Goal: Transaction & Acquisition: Purchase product/service

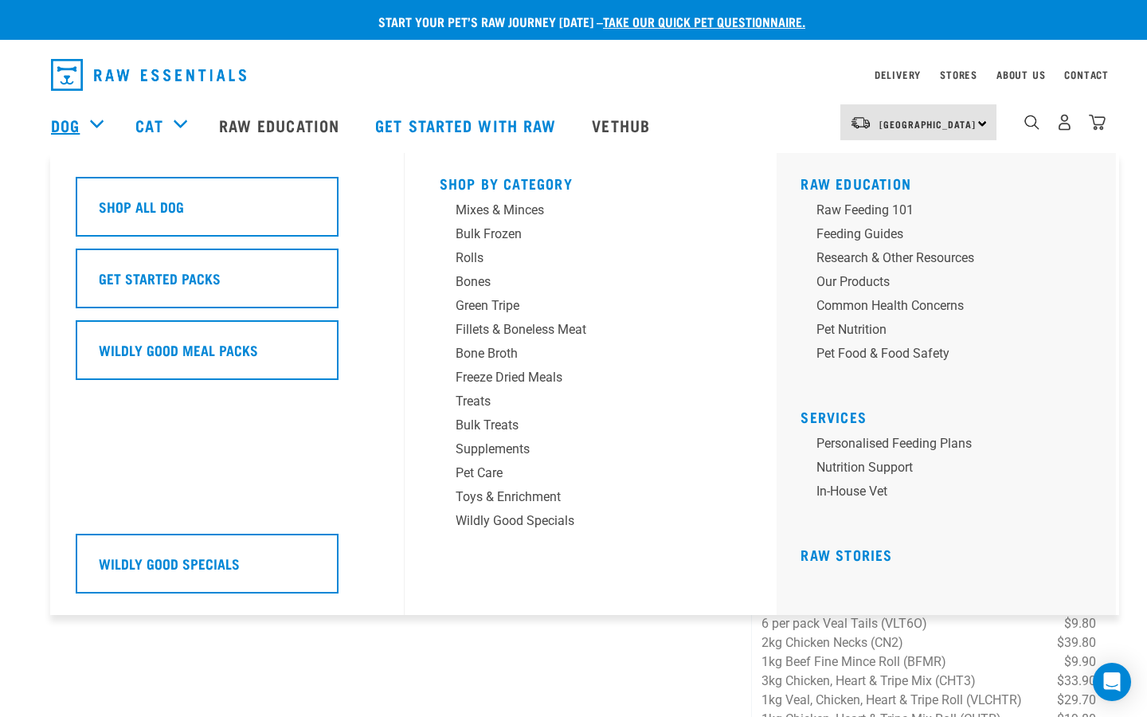
click at [77, 122] on link "Dog" at bounding box center [65, 125] width 29 height 24
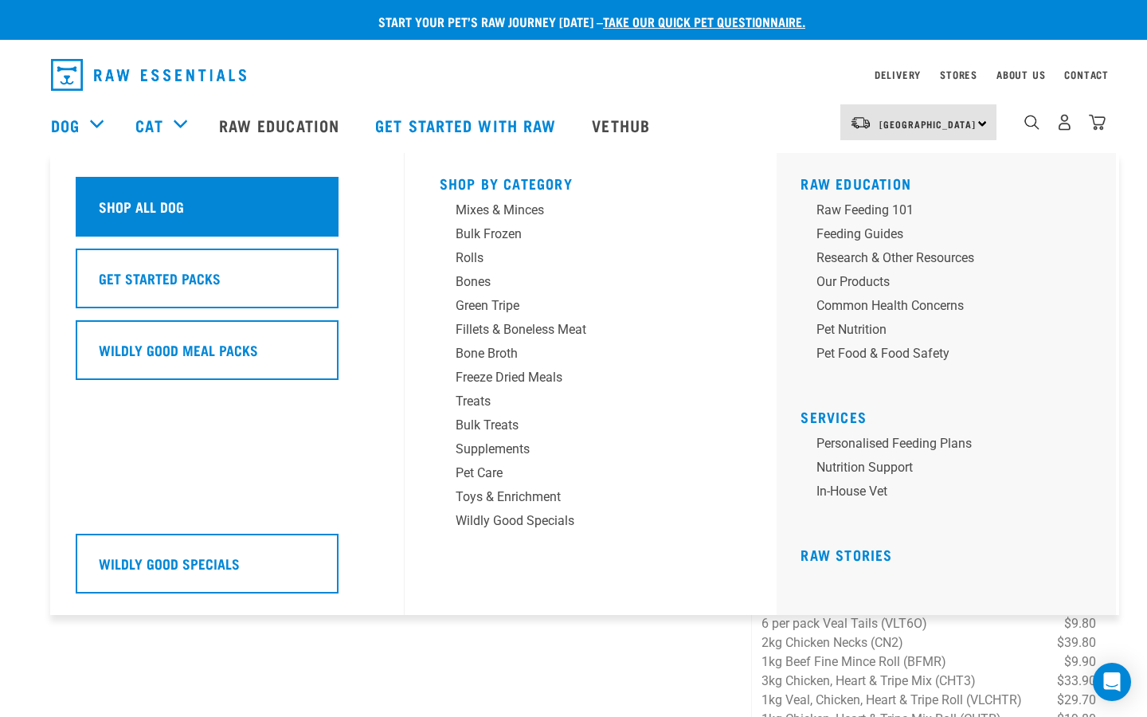
click at [144, 201] on h5 "Shop All Dog" at bounding box center [141, 206] width 85 height 21
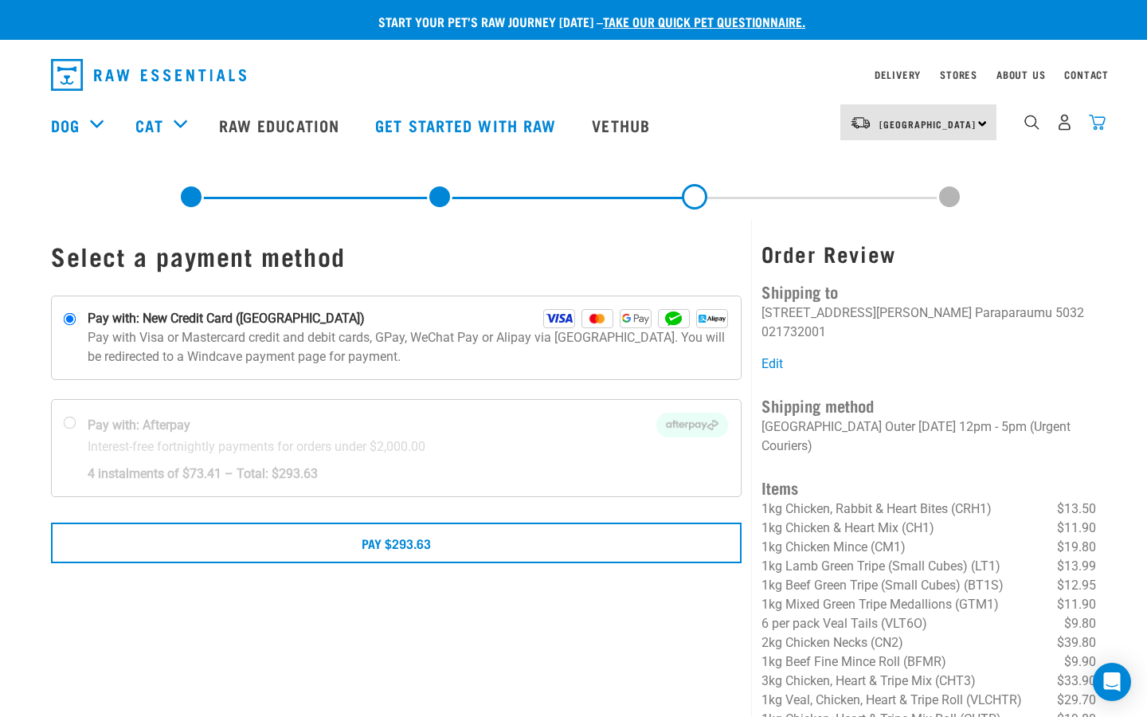
click at [1101, 123] on img "dropdown navigation" at bounding box center [1097, 122] width 17 height 17
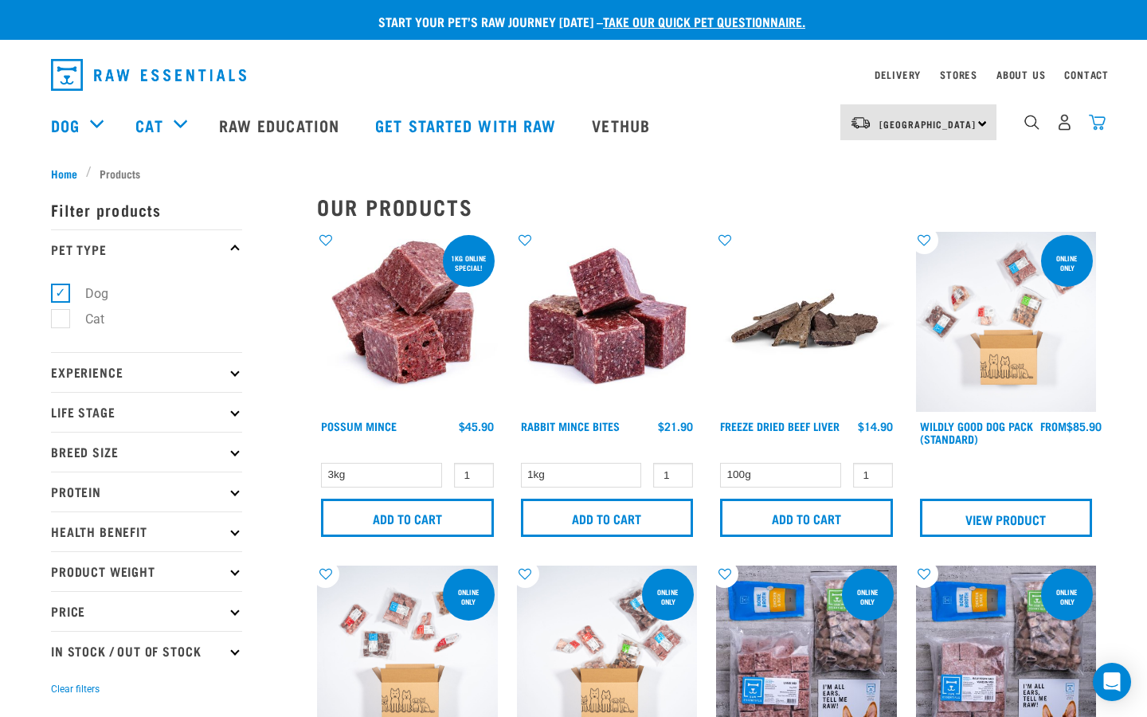
click at [1097, 127] on img "dropdown navigation" at bounding box center [1097, 122] width 17 height 17
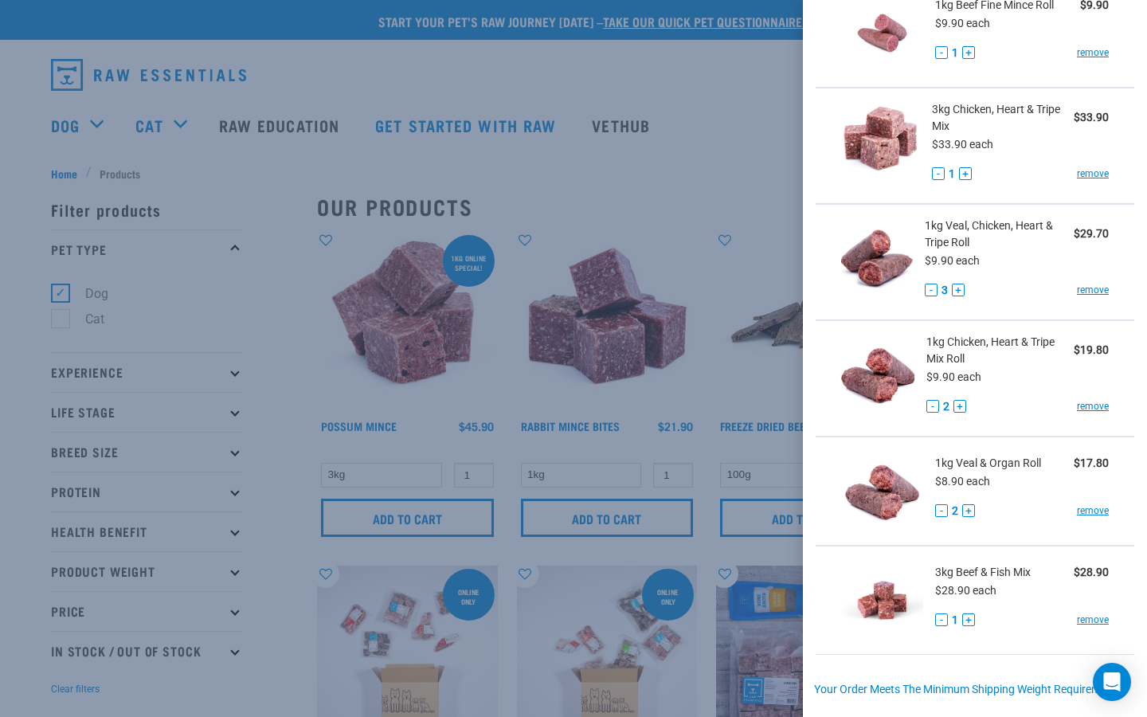
scroll to position [1034, 0]
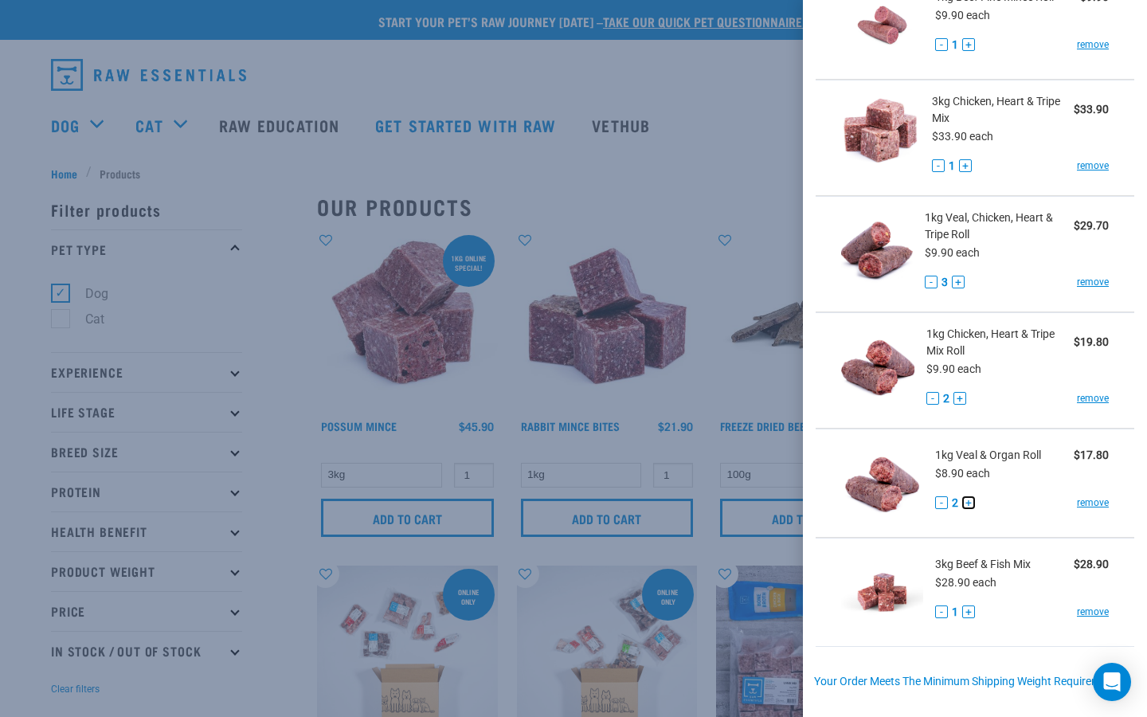
click at [967, 497] on button "+" at bounding box center [968, 502] width 13 height 13
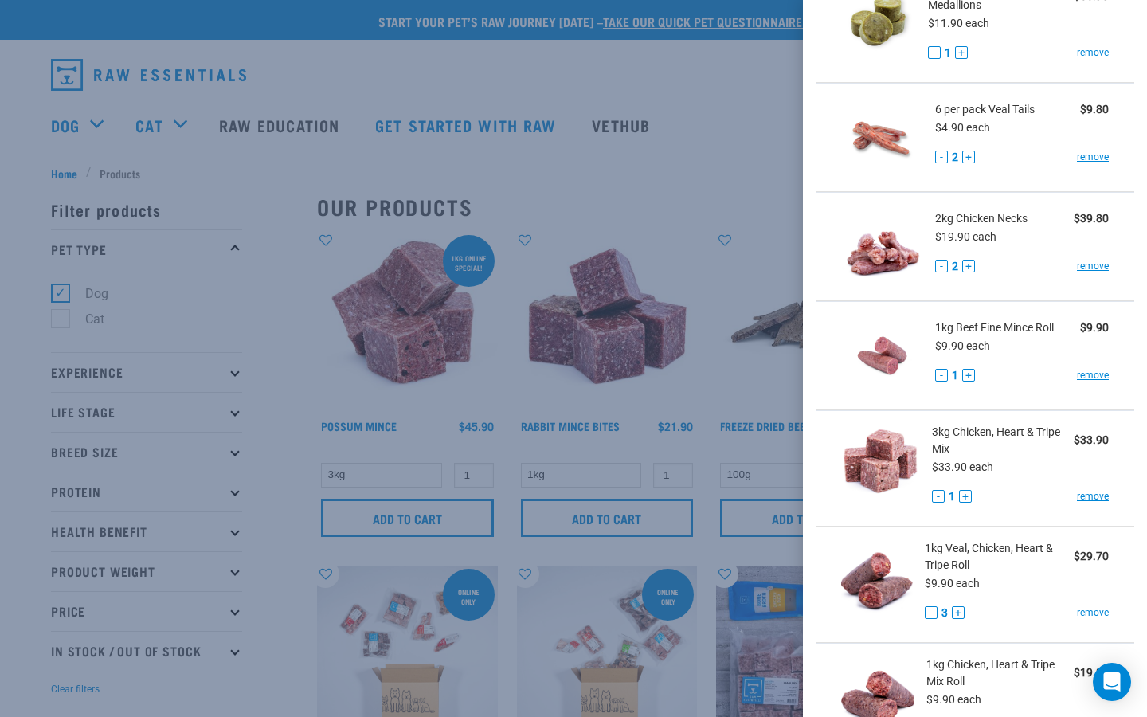
scroll to position [1247, 0]
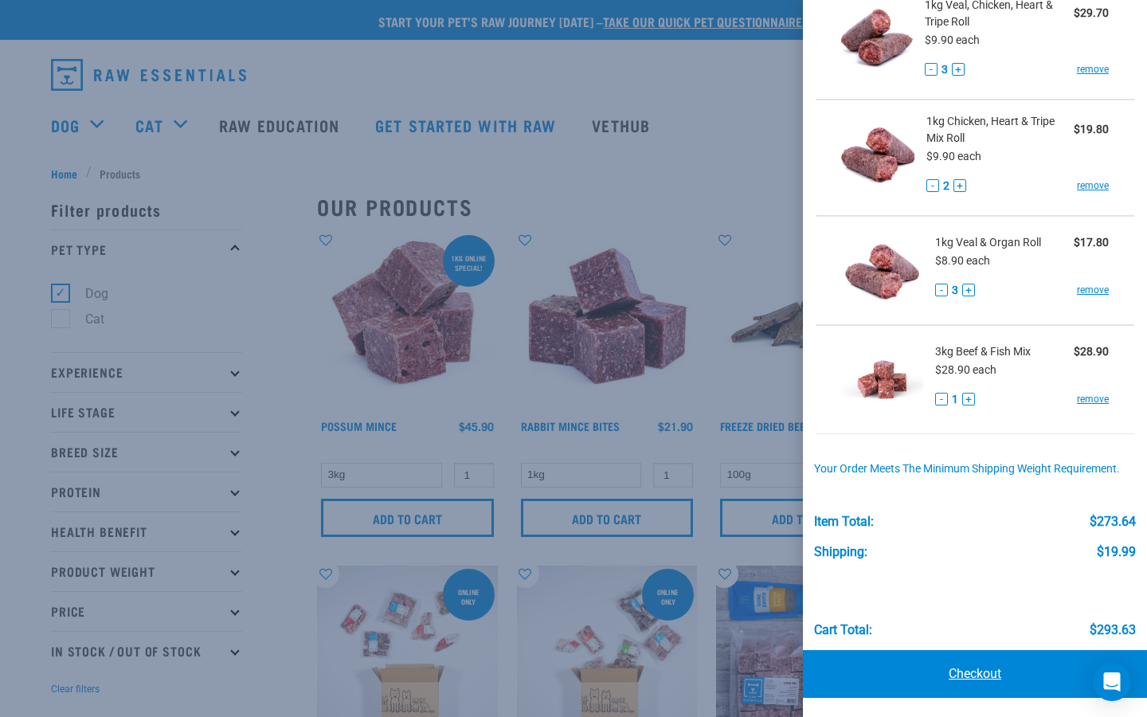
click at [974, 674] on link "Checkout" at bounding box center [975, 674] width 344 height 48
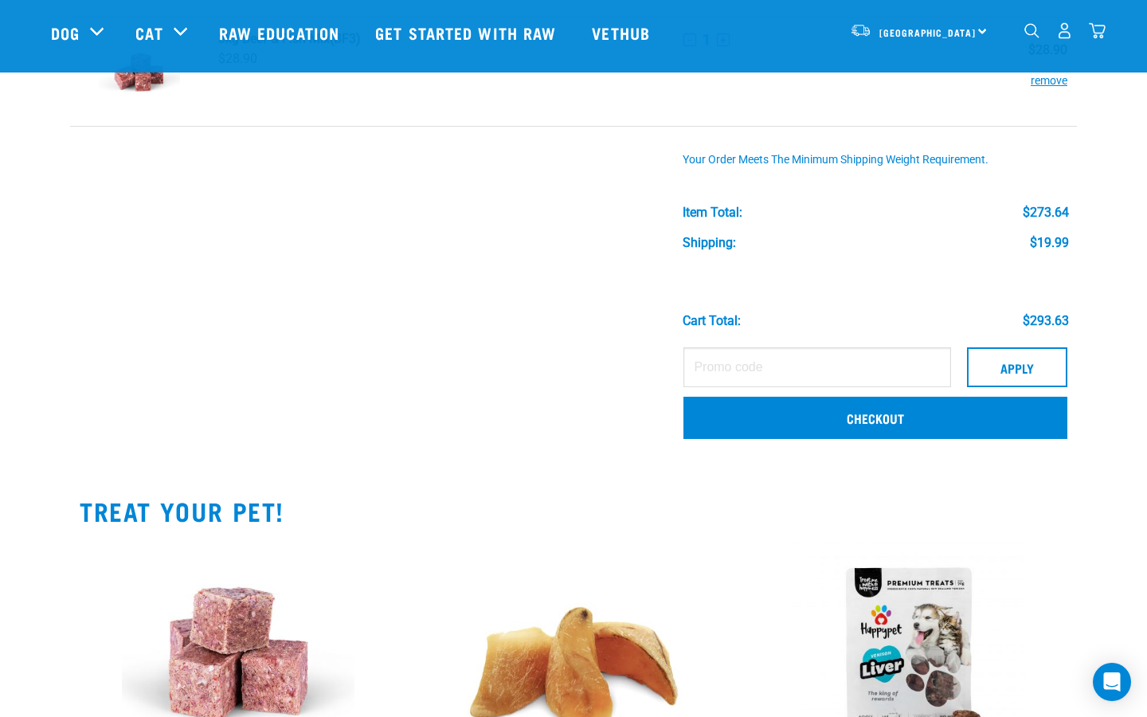
scroll to position [1521, 0]
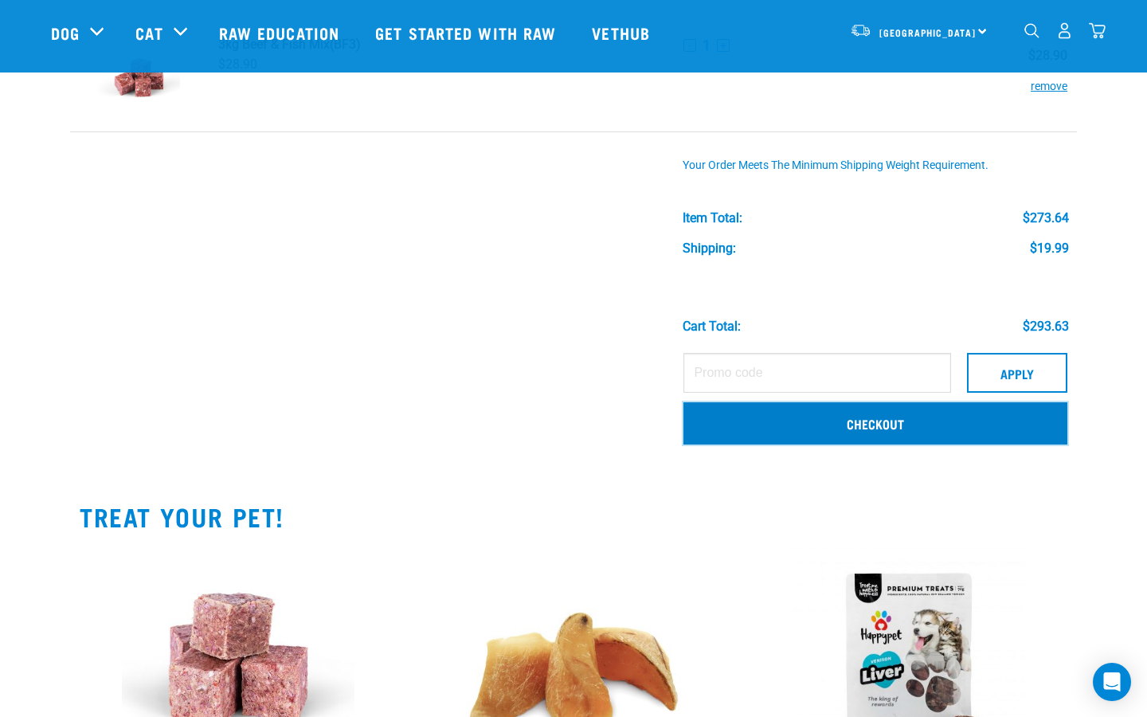
click at [847, 424] on link "Checkout" at bounding box center [876, 422] width 384 height 41
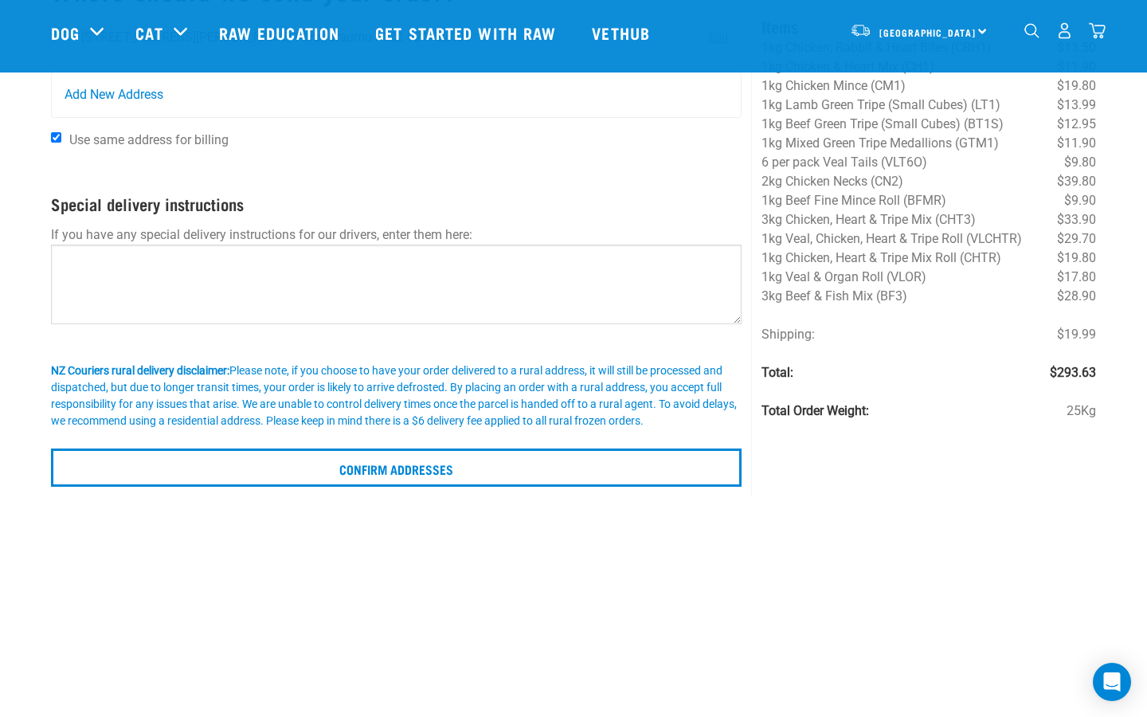
scroll to position [147, 0]
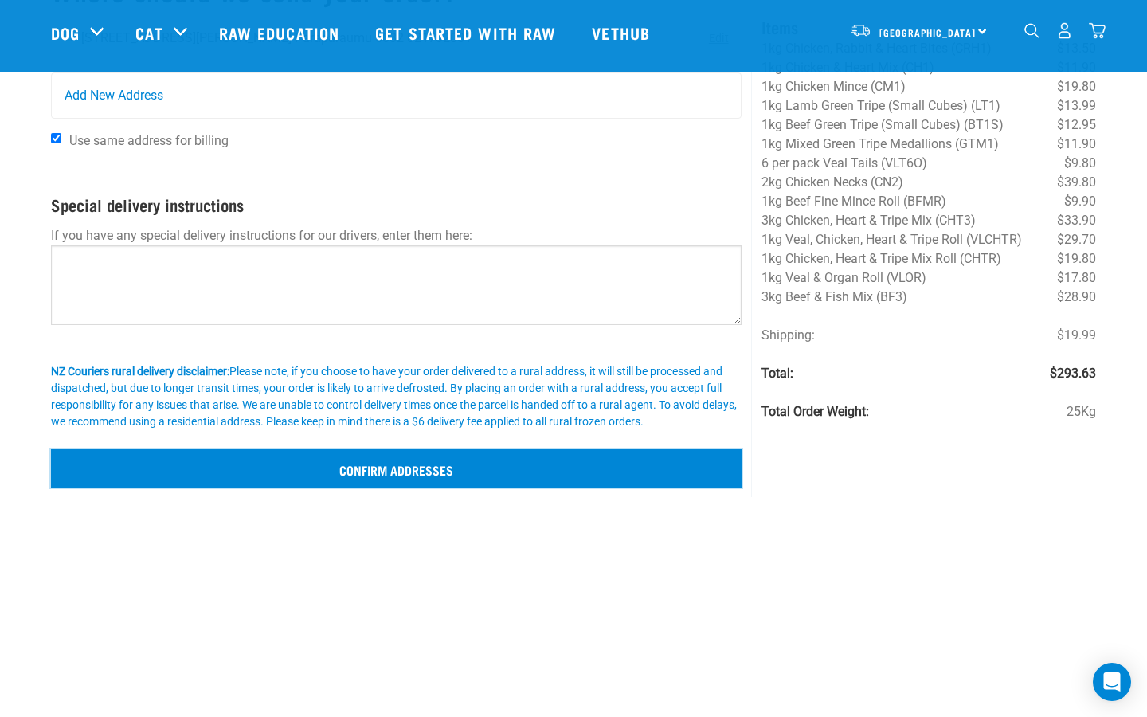
click at [481, 454] on input "Confirm addresses" at bounding box center [396, 468] width 691 height 38
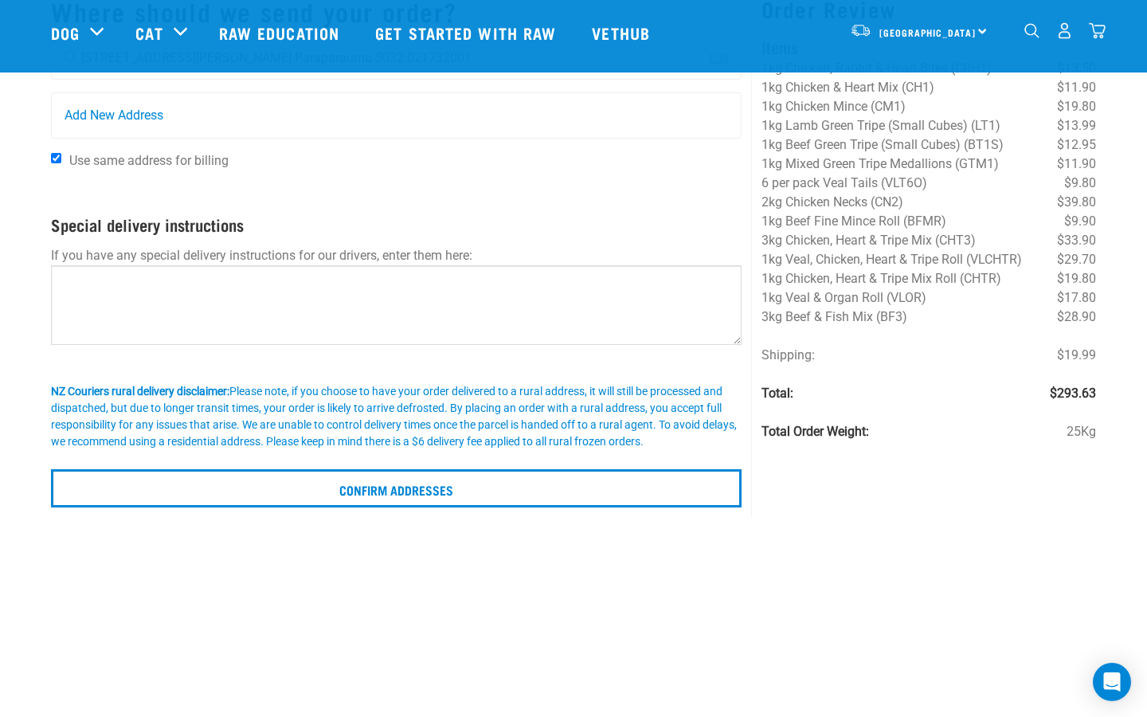
scroll to position [278, 0]
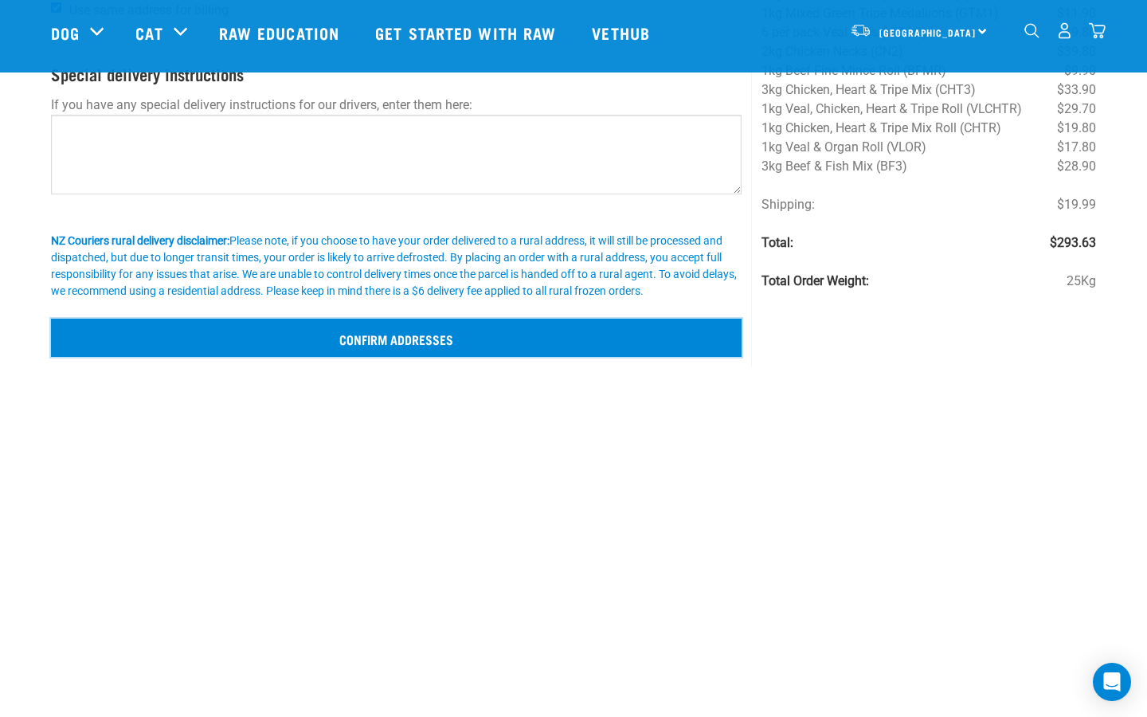
click at [424, 343] on input "Confirm addresses" at bounding box center [396, 338] width 691 height 38
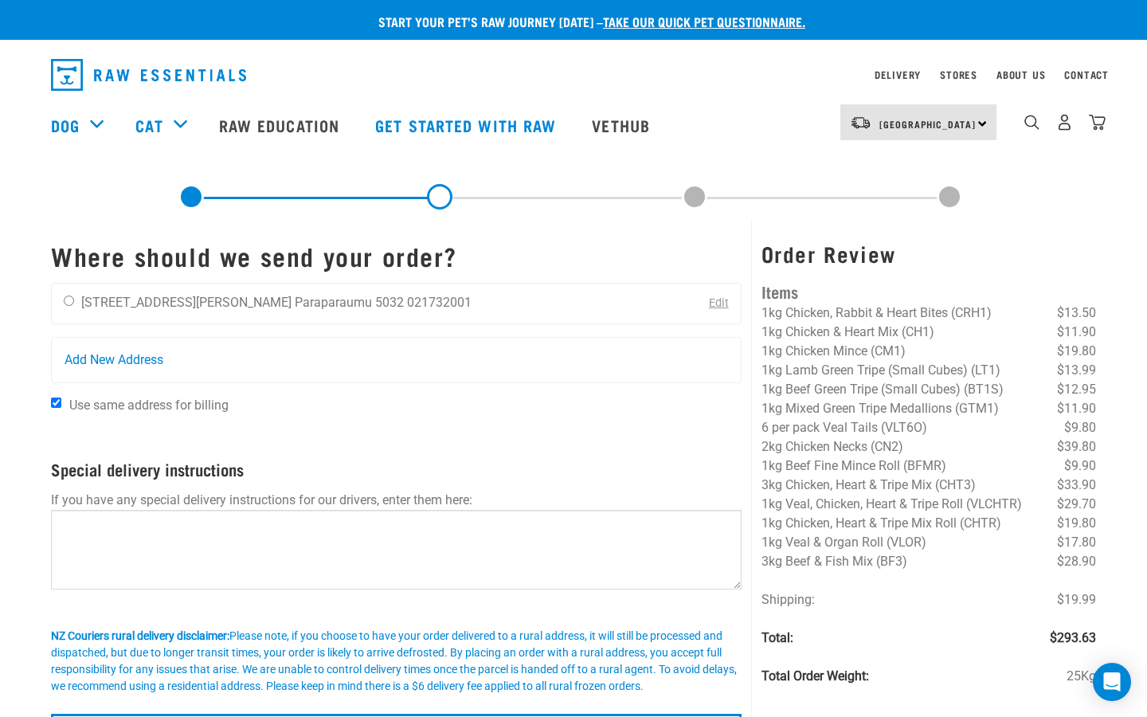
click at [842, 347] on span "1kg Chicken Mince (CM1)" at bounding box center [834, 350] width 144 height 15
click at [834, 384] on span "1kg Beef Green Tripe (Small Cubes) (BT1S)" at bounding box center [883, 389] width 242 height 15
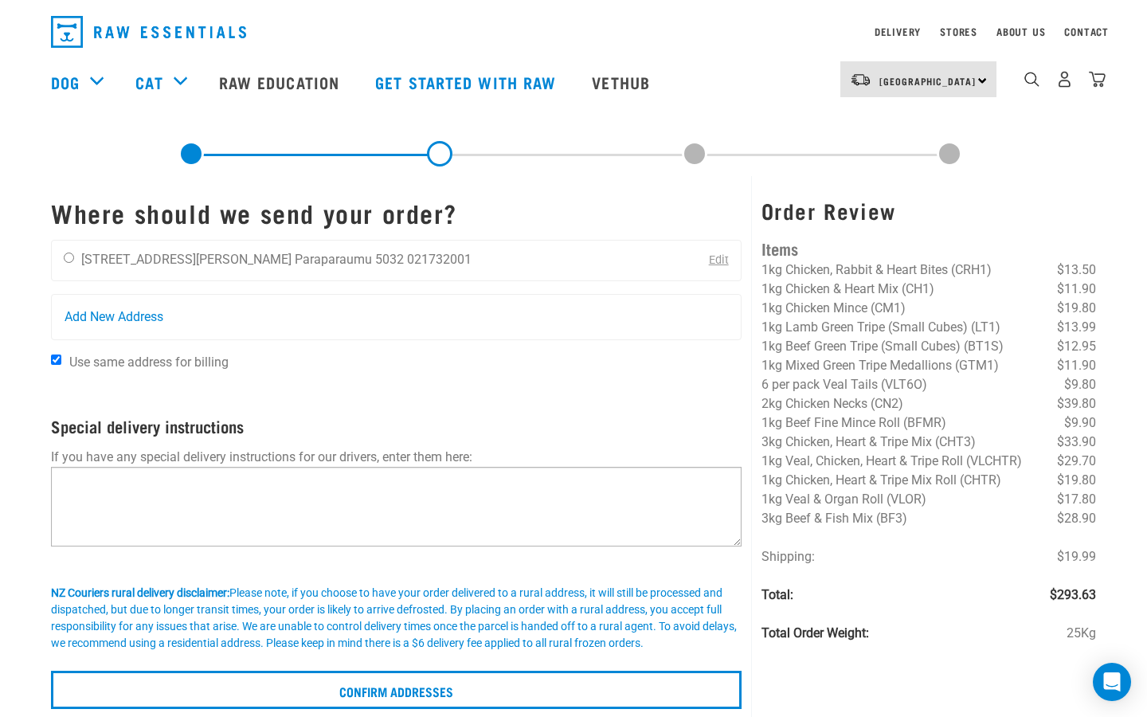
scroll to position [48, 0]
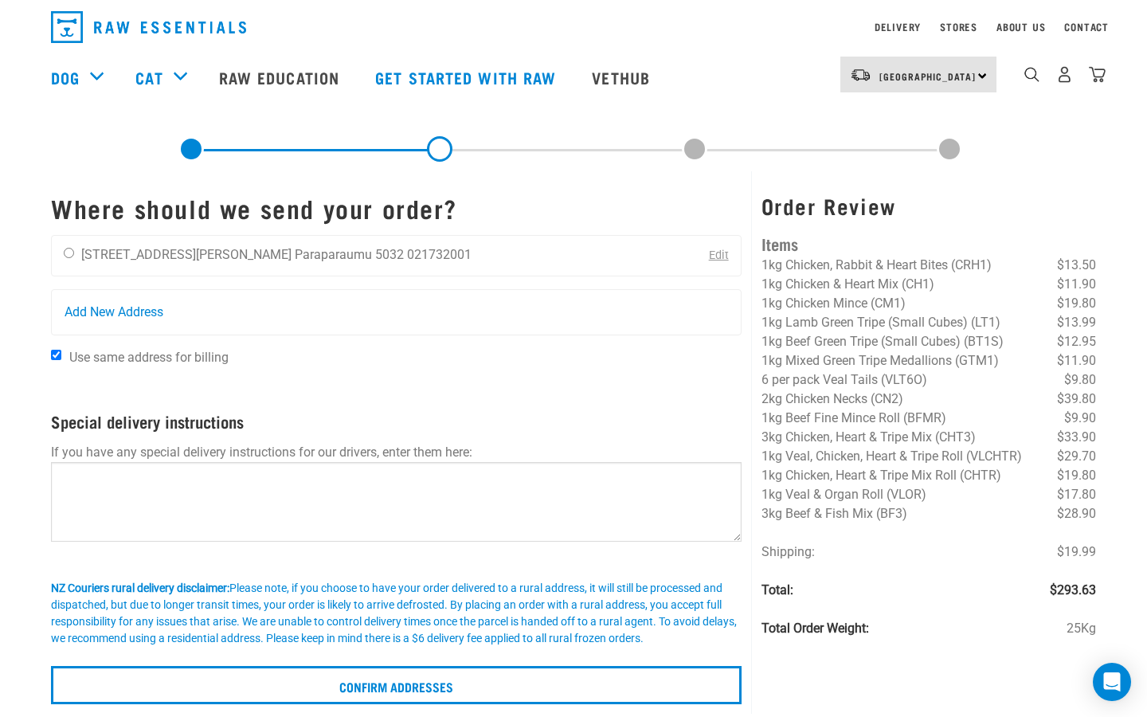
click at [729, 211] on h1 "Where should we send your order?" at bounding box center [396, 208] width 691 height 29
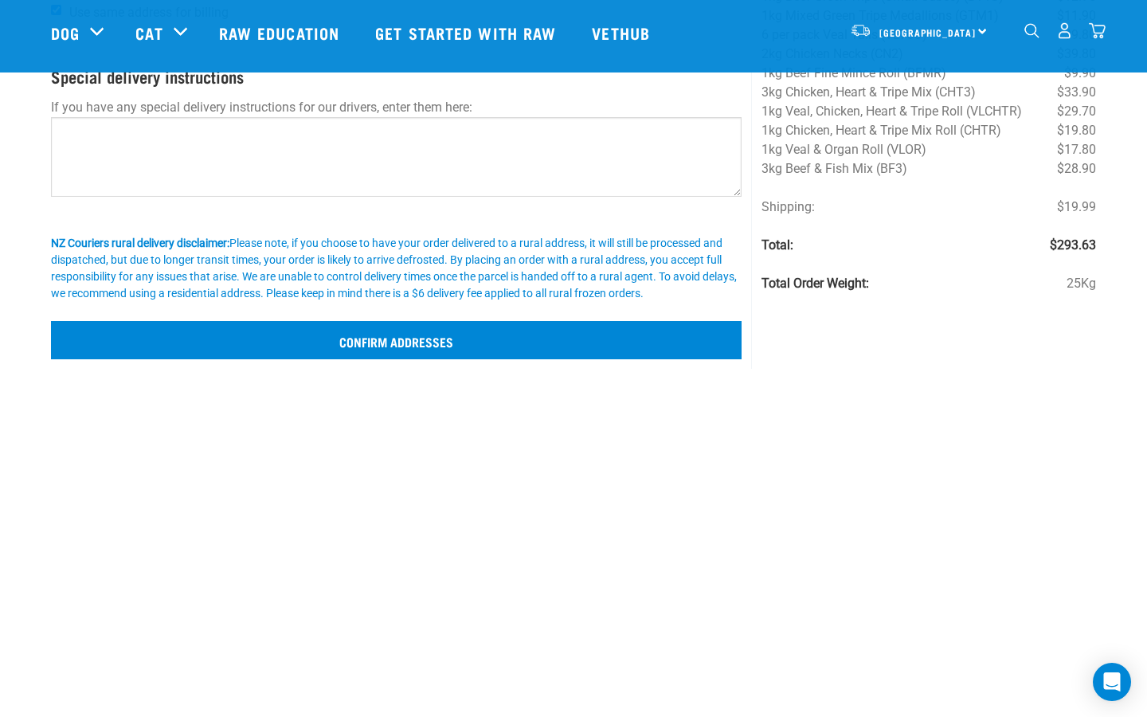
scroll to position [0, 0]
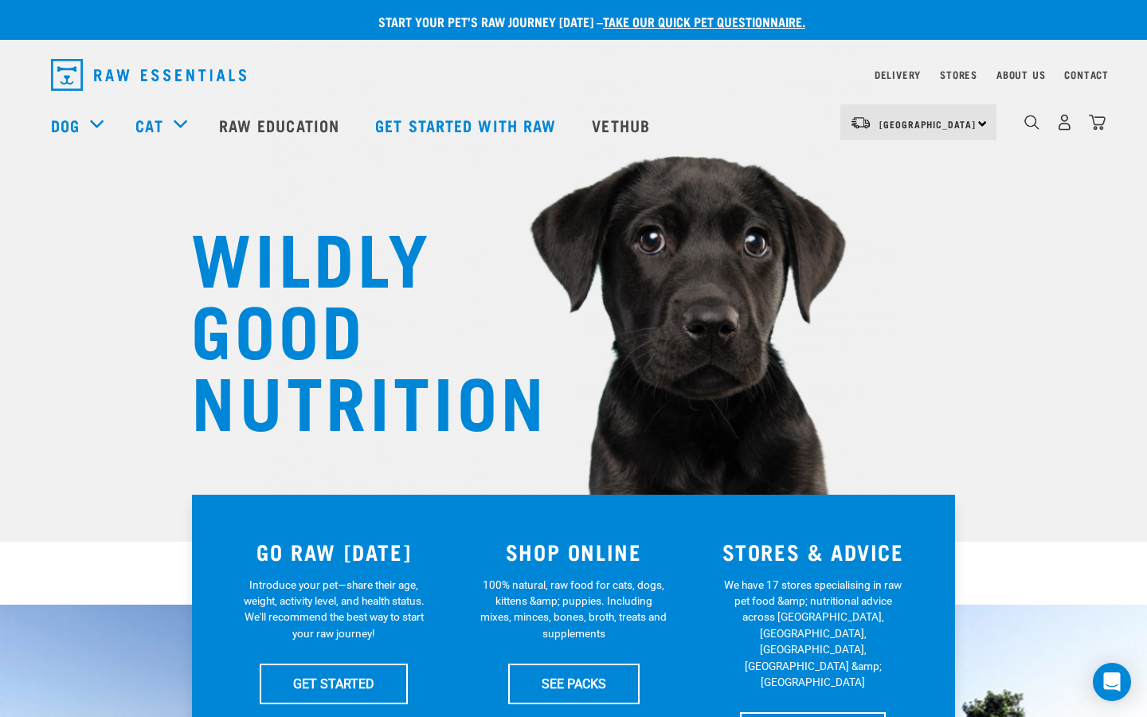
click at [311, 174] on img at bounding box center [574, 226] width 646 height 596
click at [1099, 126] on img "dropdown navigation" at bounding box center [1097, 122] width 17 height 17
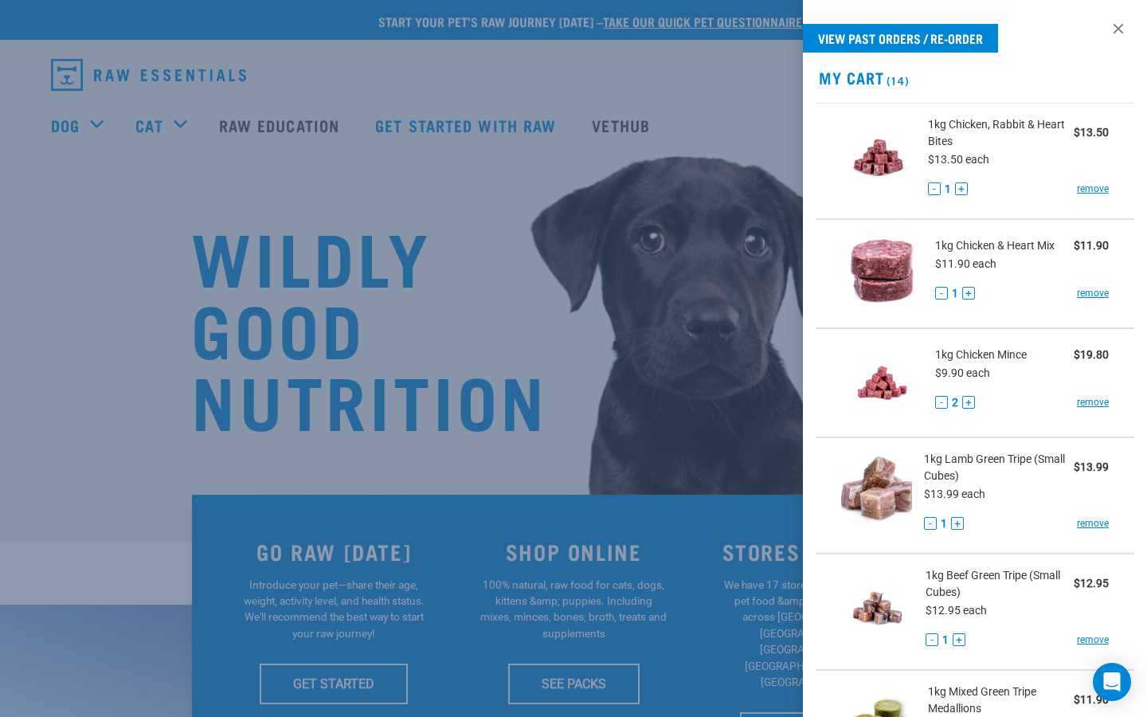
click at [861, 76] on h2 "My Cart (14)" at bounding box center [975, 78] width 344 height 18
click at [867, 76] on h2 "My Cart (14)" at bounding box center [975, 78] width 344 height 18
click at [880, 75] on h2 "My Cart (14)" at bounding box center [975, 78] width 344 height 18
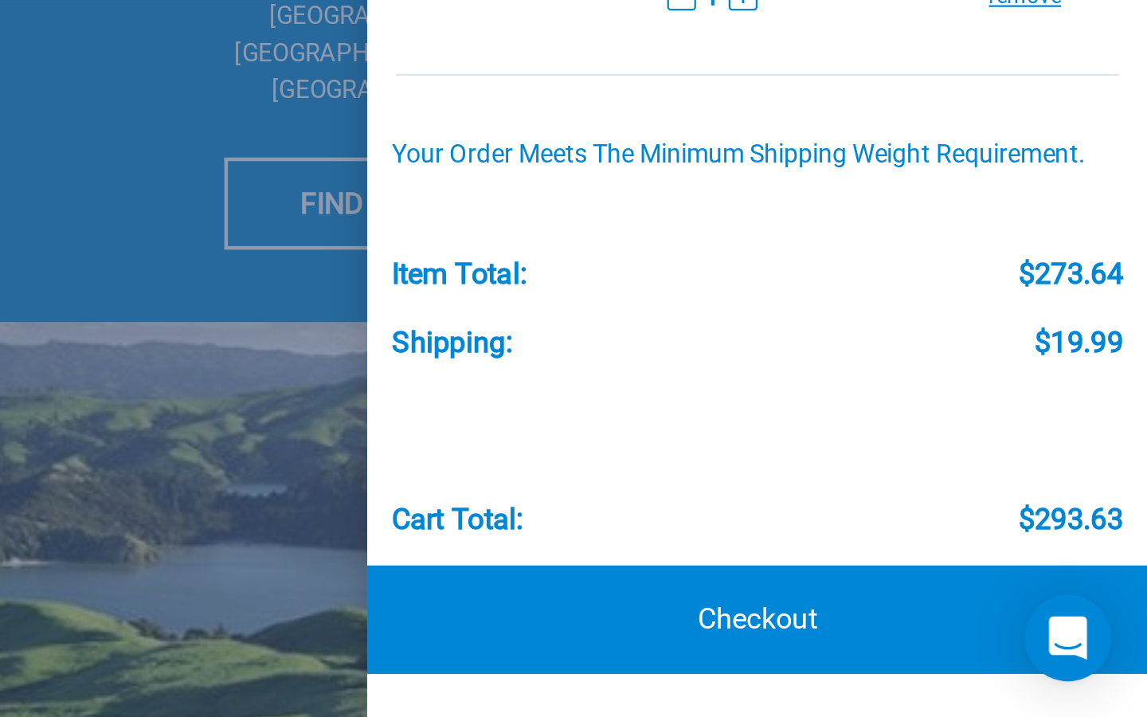
scroll to position [125, 0]
click at [988, 675] on link "Checkout" at bounding box center [975, 674] width 344 height 48
click at [983, 676] on link "Checkout" at bounding box center [975, 674] width 344 height 48
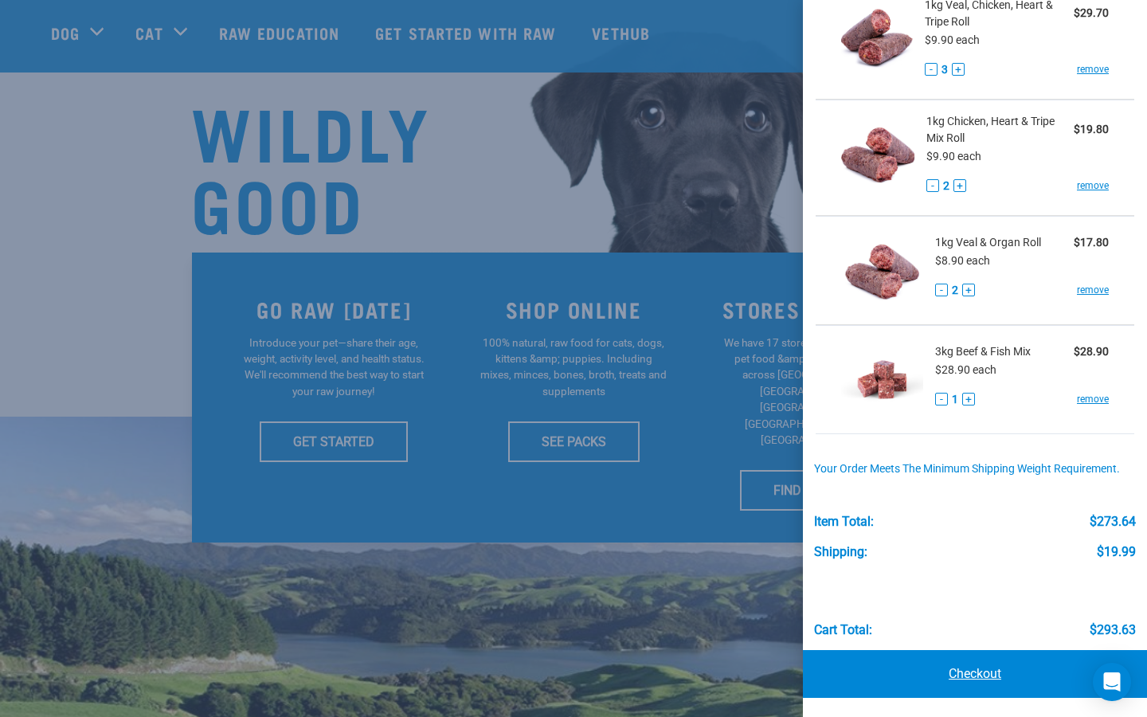
click at [970, 672] on link "Checkout" at bounding box center [975, 674] width 344 height 48
click at [981, 671] on link "Checkout" at bounding box center [975, 674] width 344 height 48
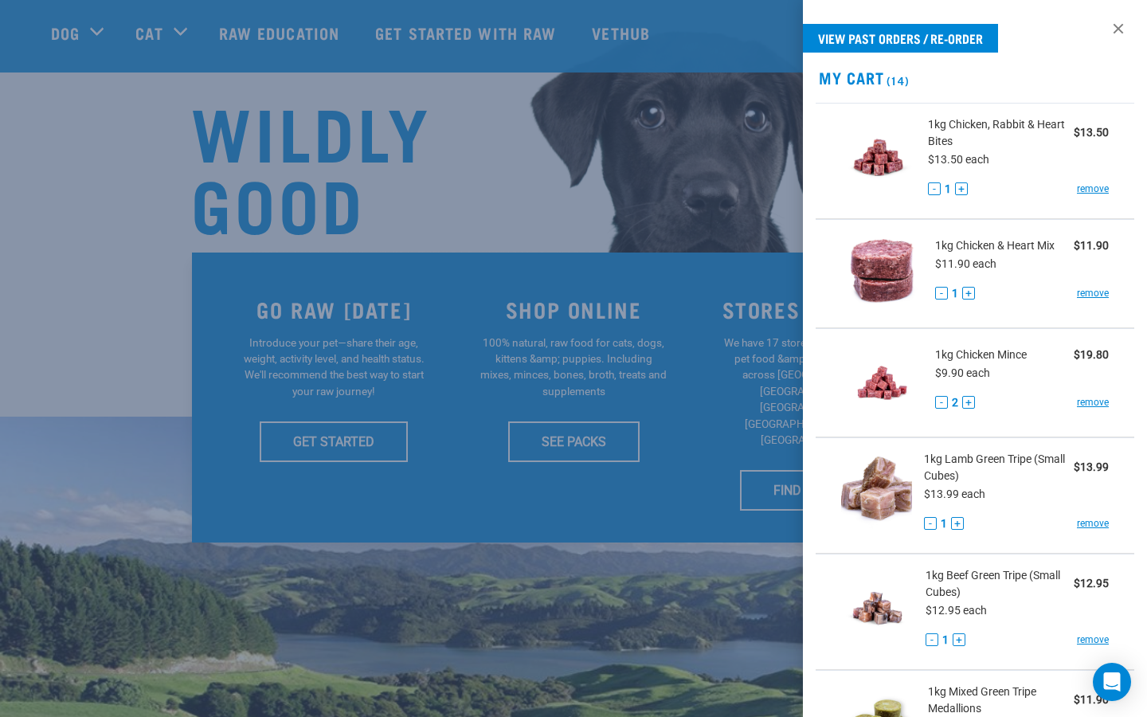
scroll to position [0, 0]
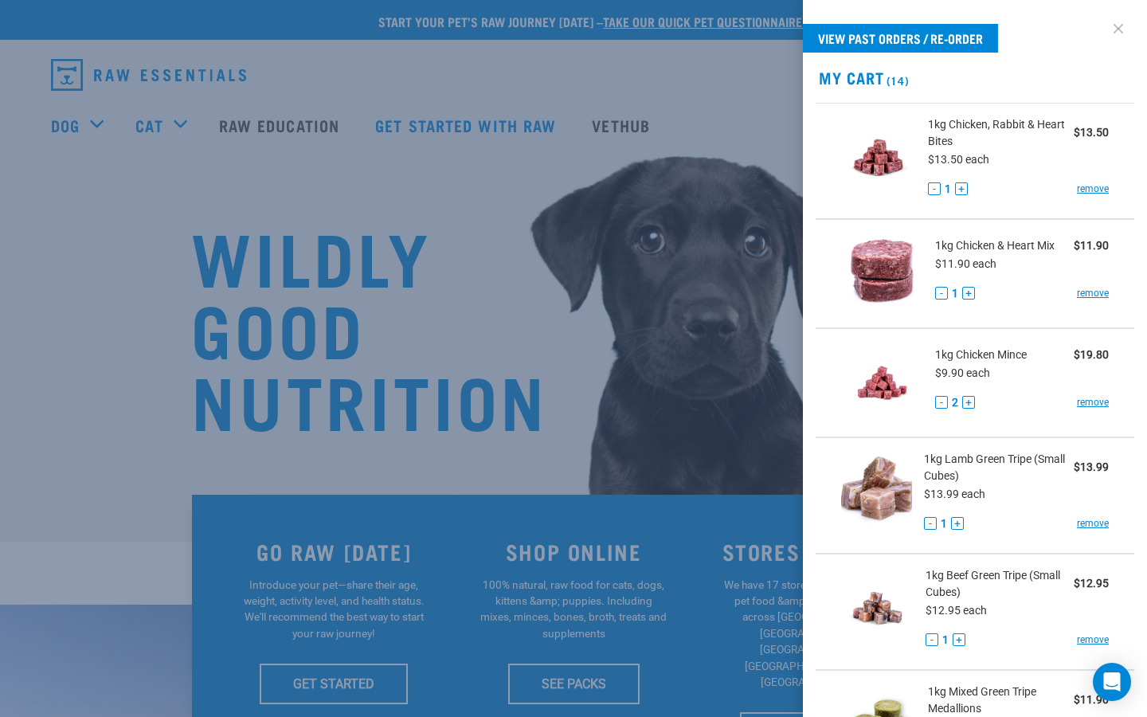
click at [1119, 29] on link at bounding box center [1118, 28] width 25 height 25
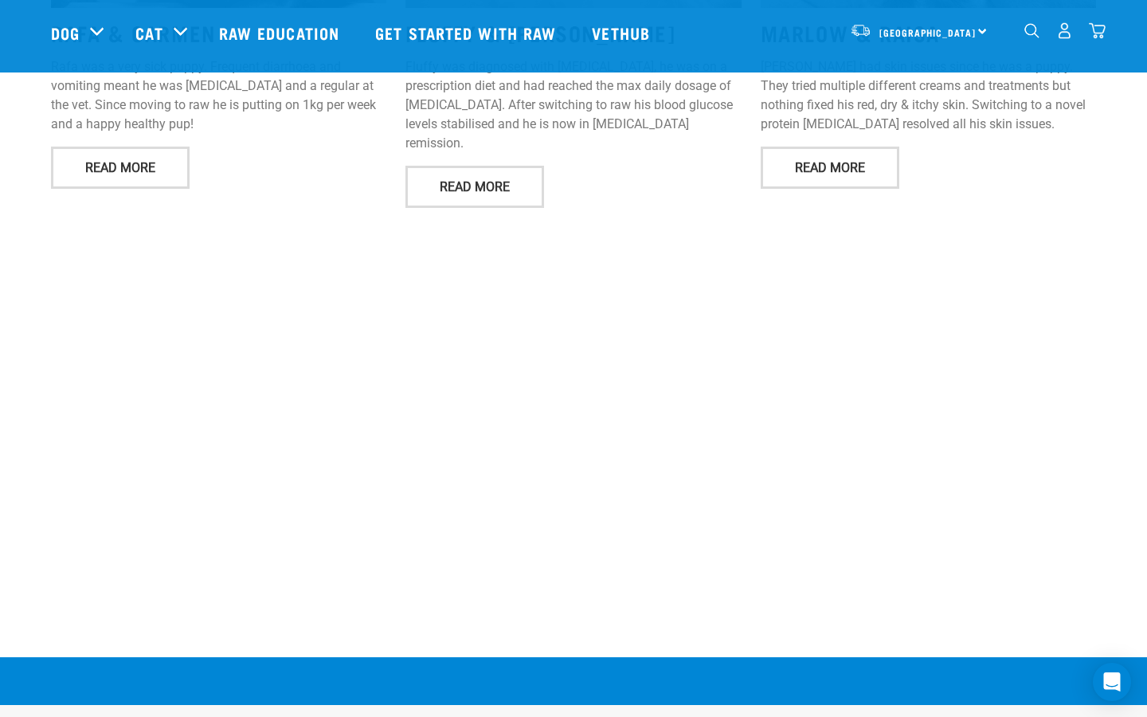
scroll to position [2409, 0]
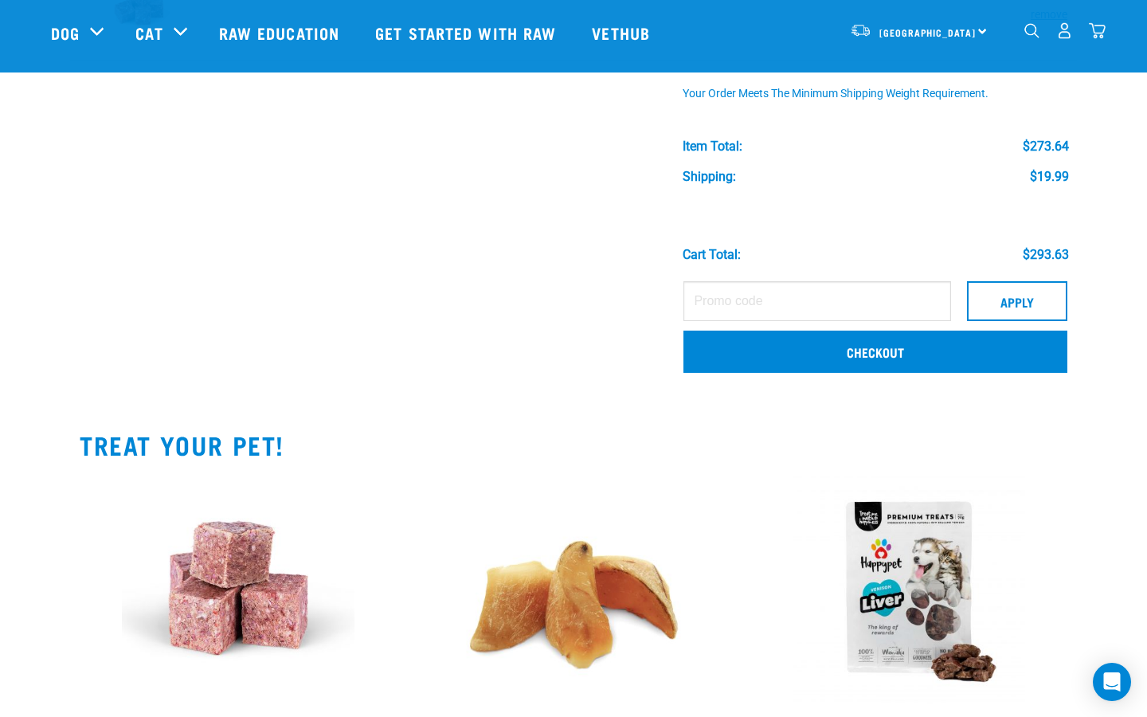
scroll to position [1683, 0]
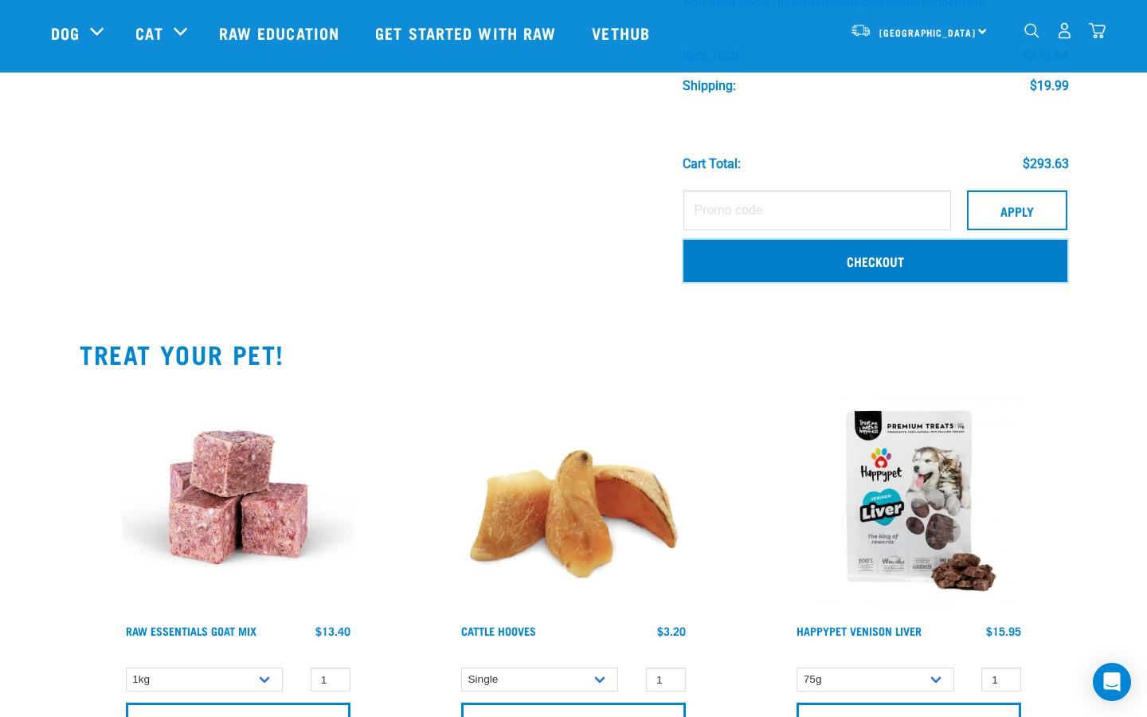
click at [904, 261] on link "Checkout" at bounding box center [876, 260] width 384 height 41
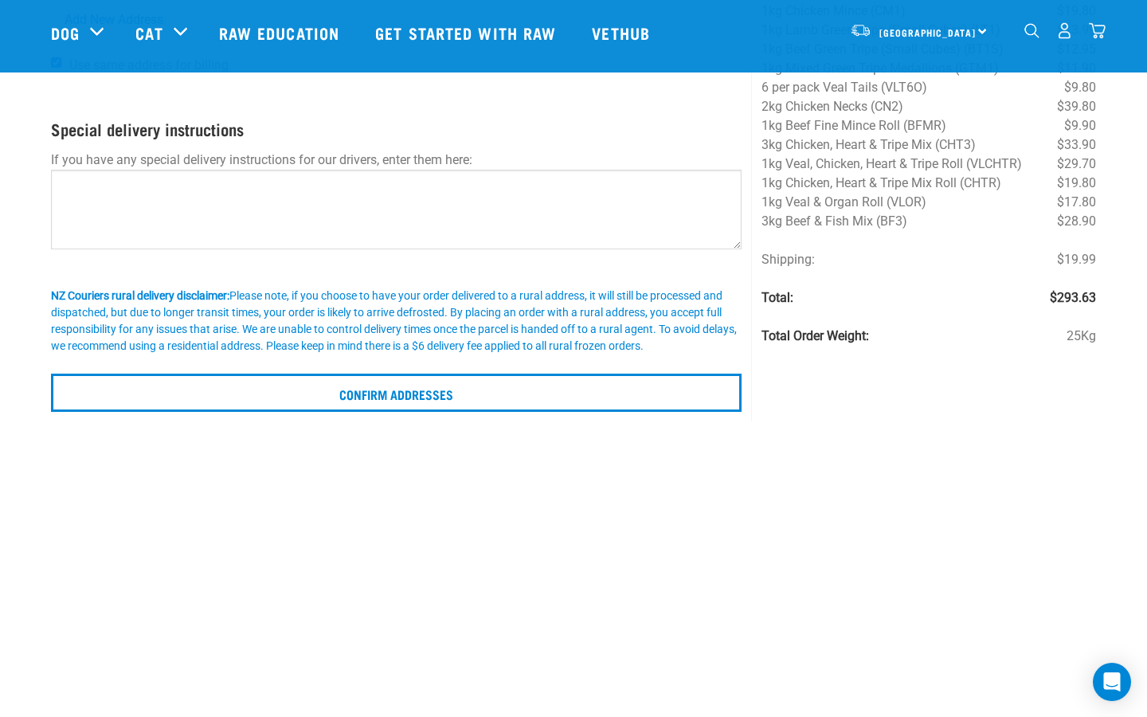
scroll to position [231, 0]
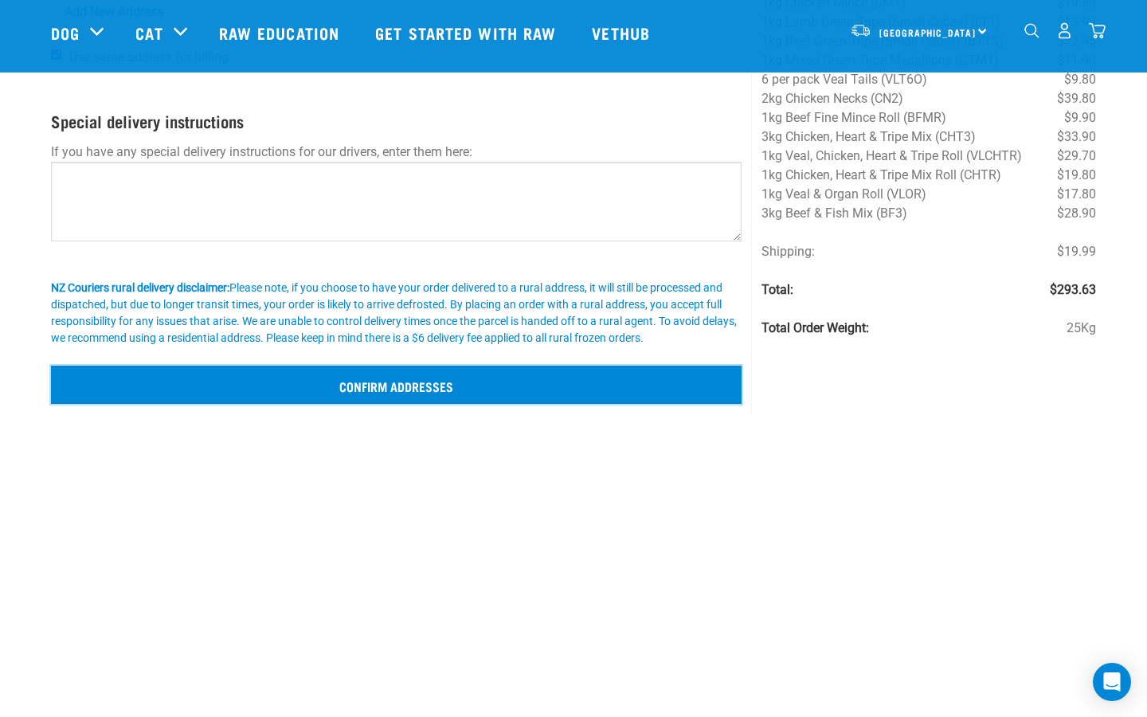
click at [486, 386] on input "Confirm addresses" at bounding box center [396, 385] width 691 height 38
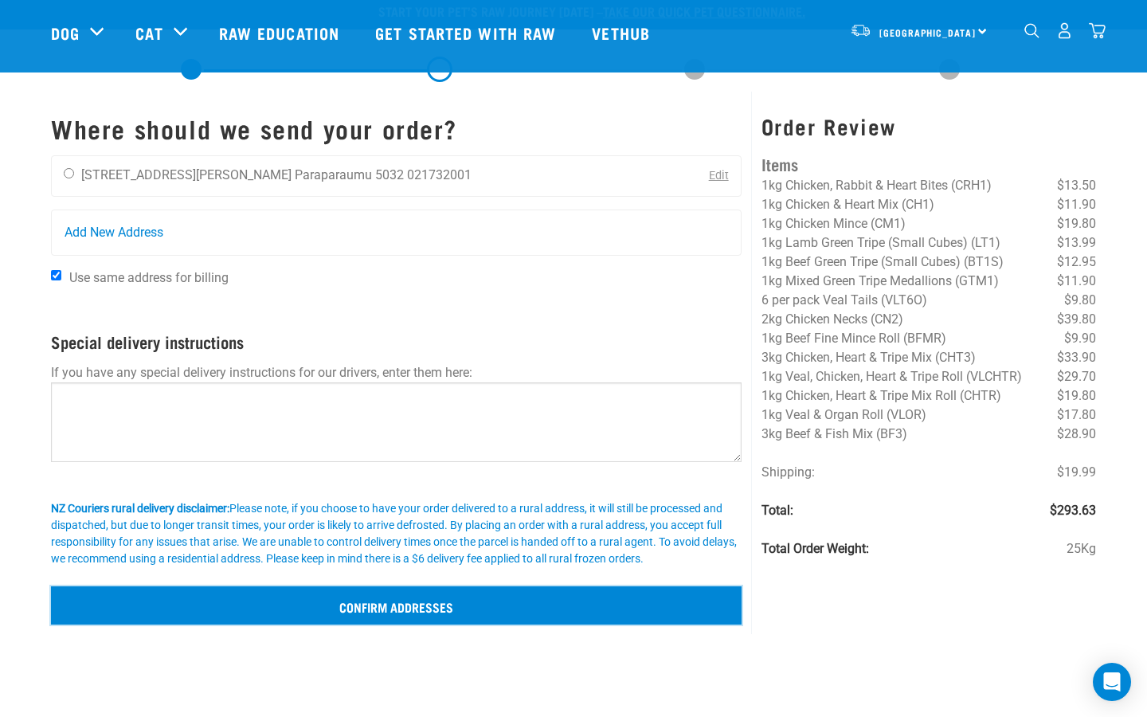
scroll to position [0, 0]
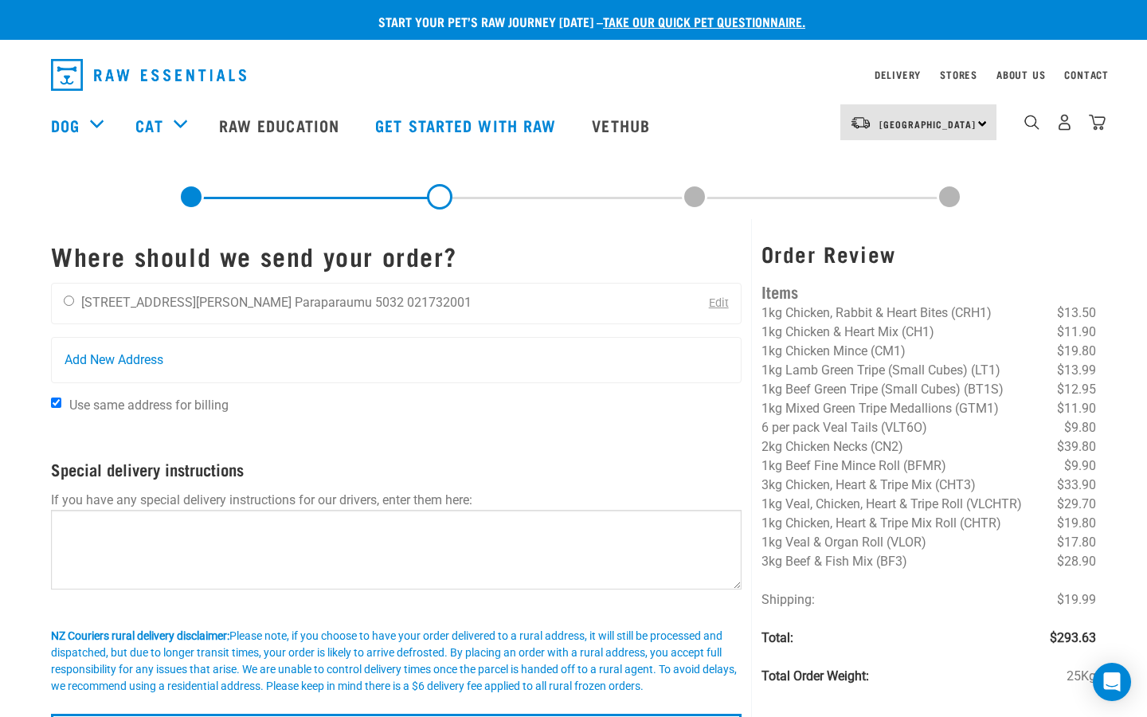
click at [0, 333] on article "Unable to update cart. There are 0 items left in stock of Beef Green Tripe (Sma…" at bounding box center [0, 358] width 0 height 717
drag, startPoint x: 61, startPoint y: 302, endPoint x: 176, endPoint y: 326, distance: 118.0
click at [0, 302] on article "Unable to update cart. There are 0 items left in stock of Beef Green Tripe (Sma…" at bounding box center [0, 358] width 0 height 717
click at [69, 301] on input "radio" at bounding box center [69, 301] width 10 height 10
radio input "true"
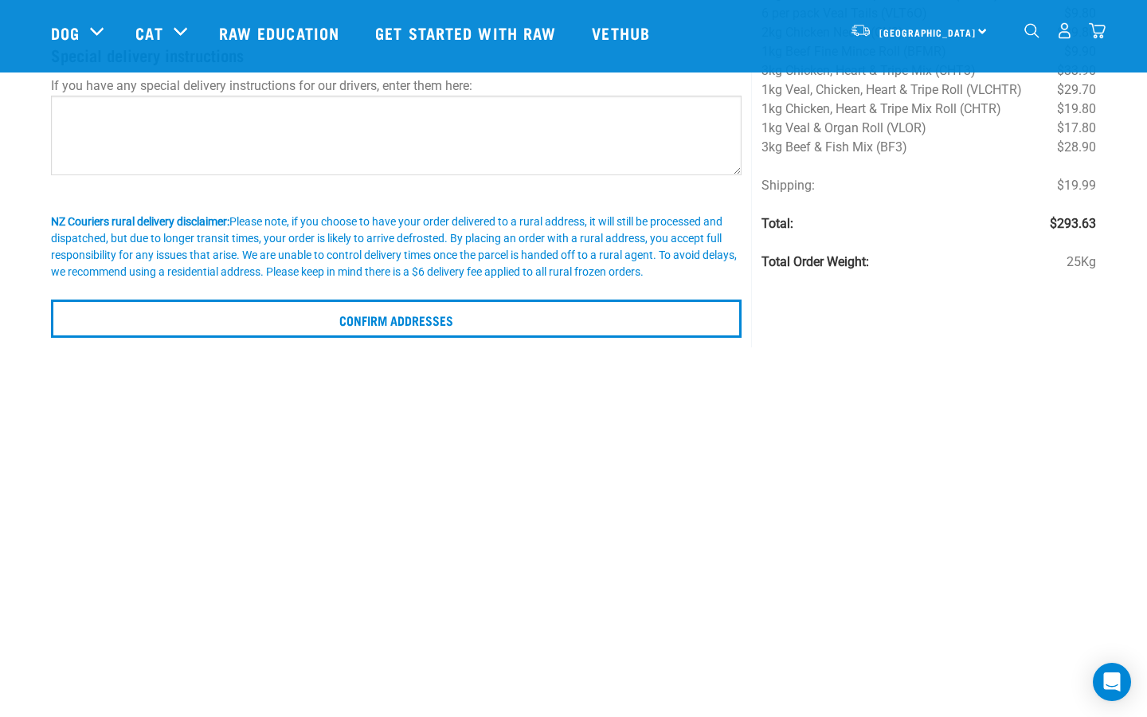
scroll to position [312, 0]
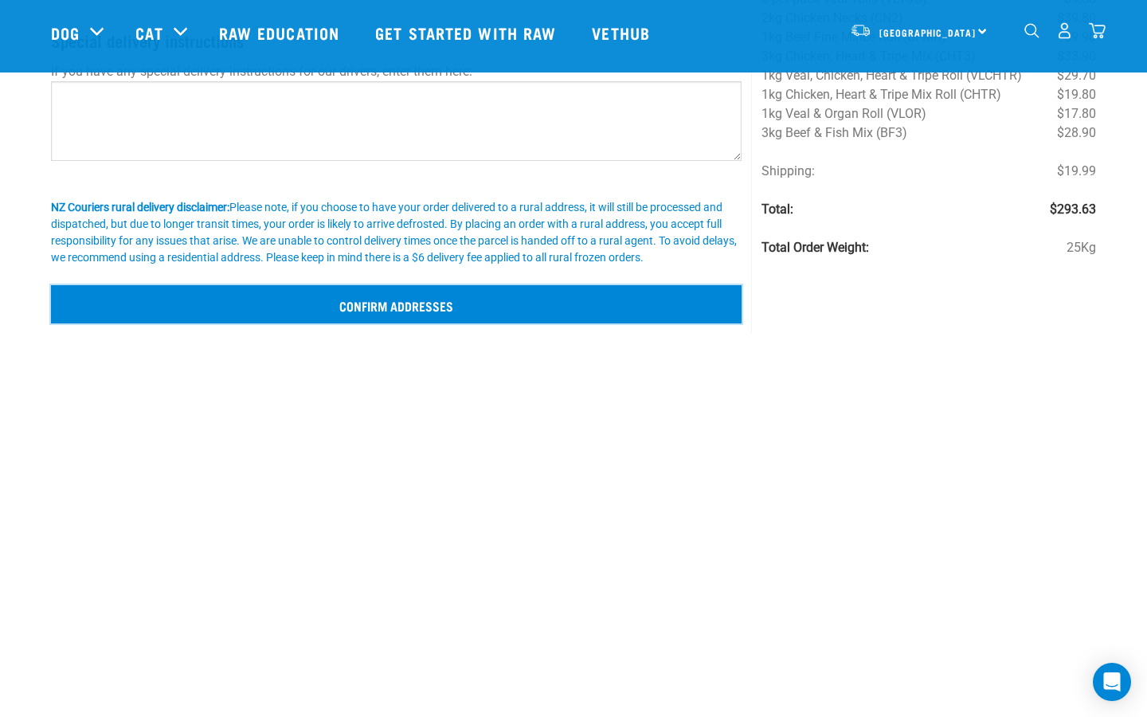
click at [398, 306] on input "Confirm addresses" at bounding box center [396, 304] width 691 height 38
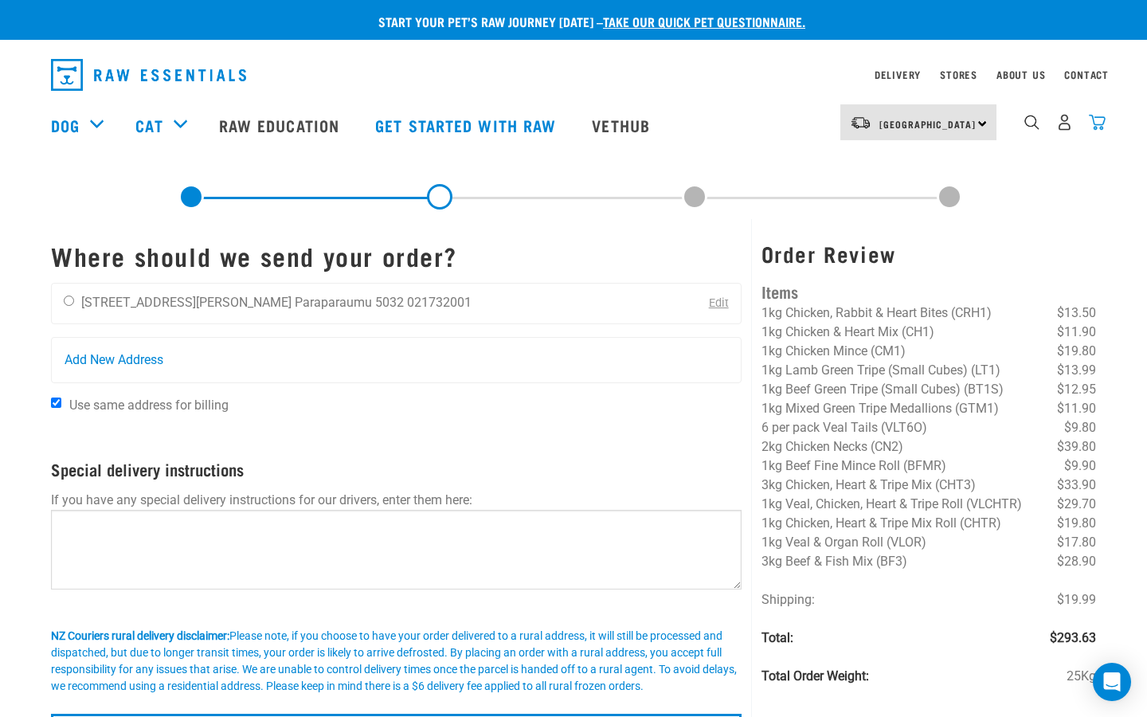
click at [1100, 122] on img "dropdown navigation" at bounding box center [1097, 122] width 17 height 17
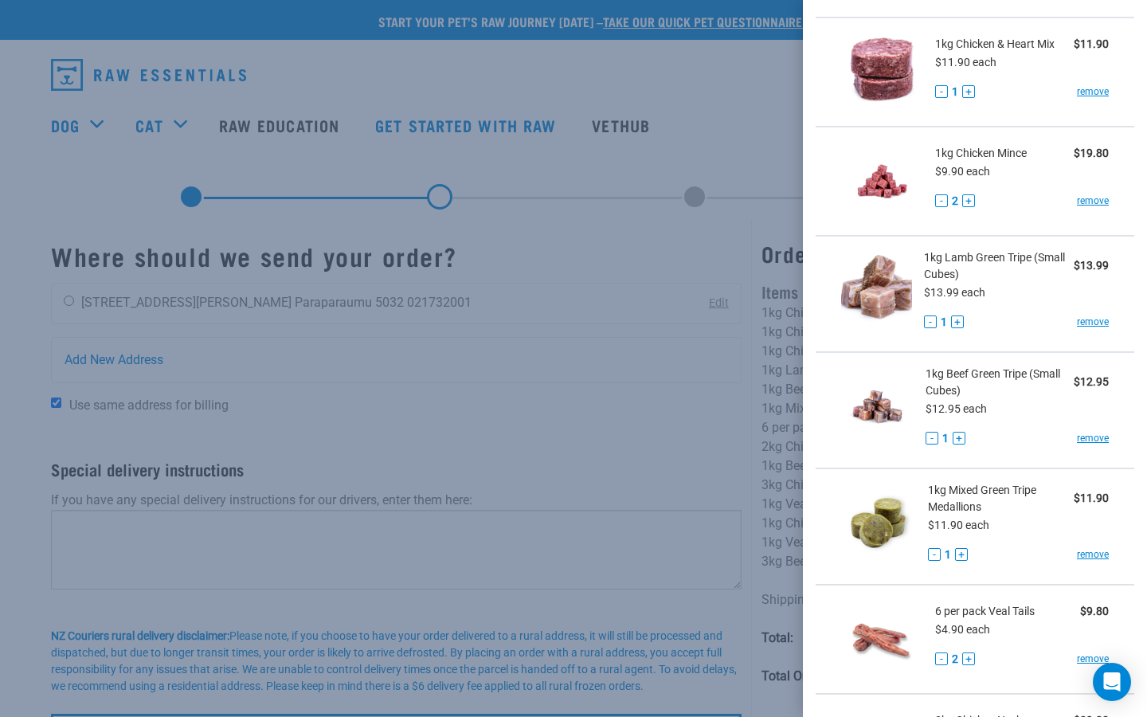
scroll to position [206, 0]
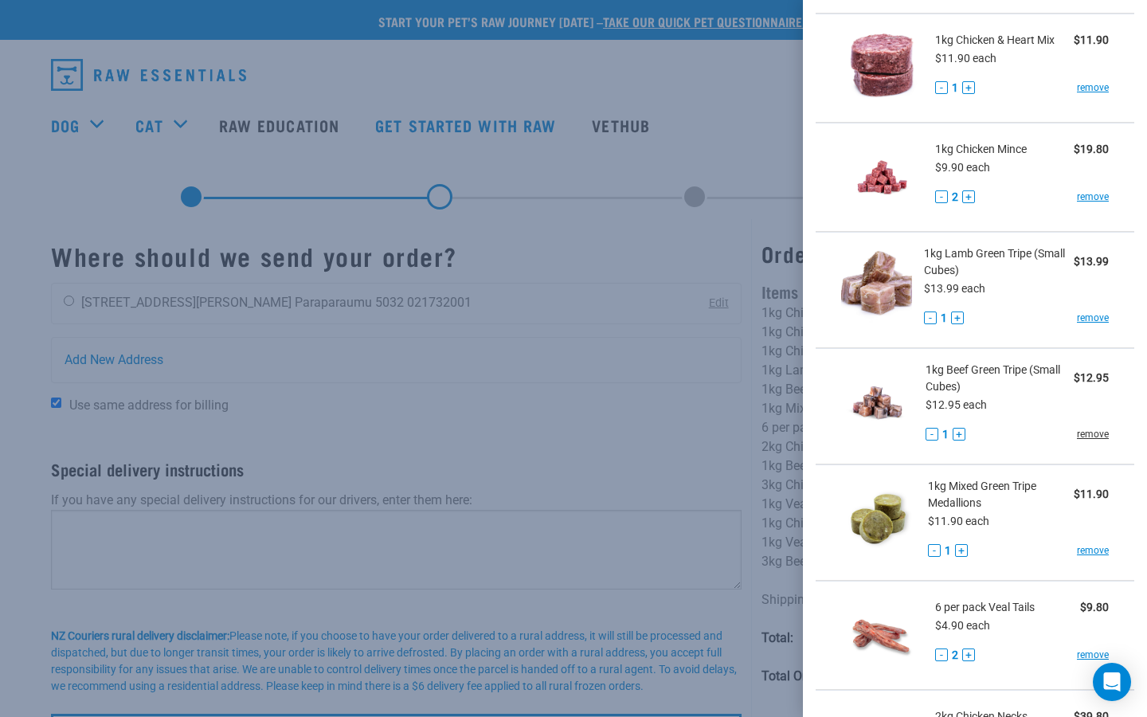
click at [1091, 433] on link "remove" at bounding box center [1093, 434] width 32 height 14
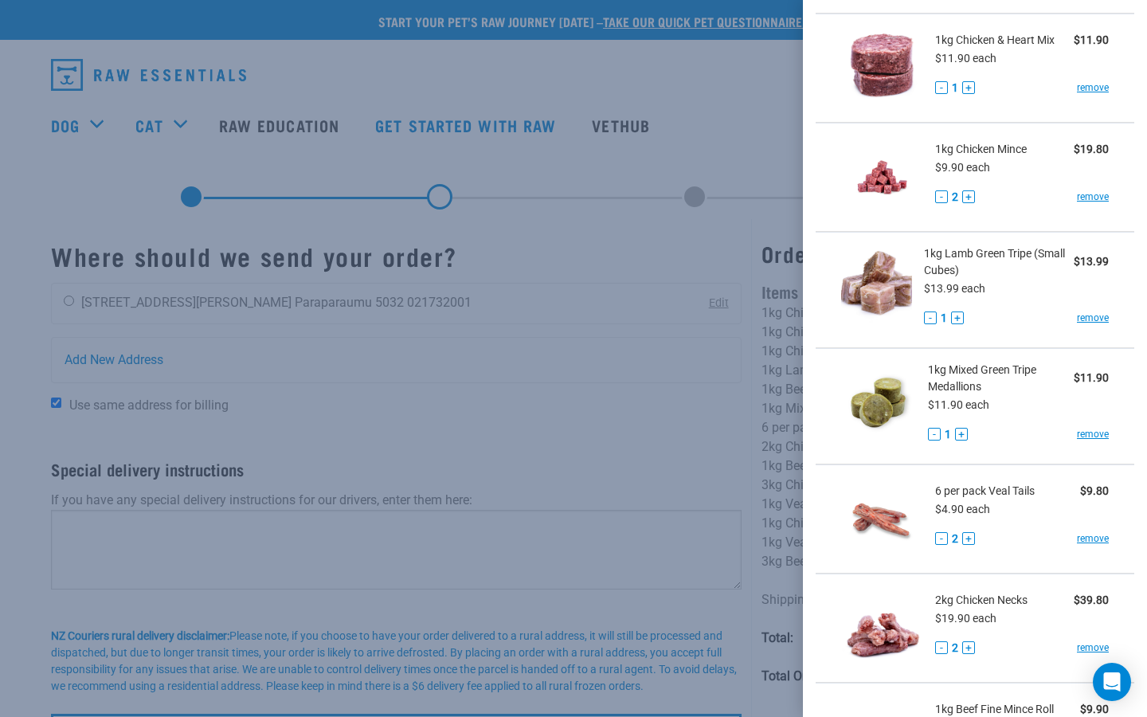
scroll to position [292, 0]
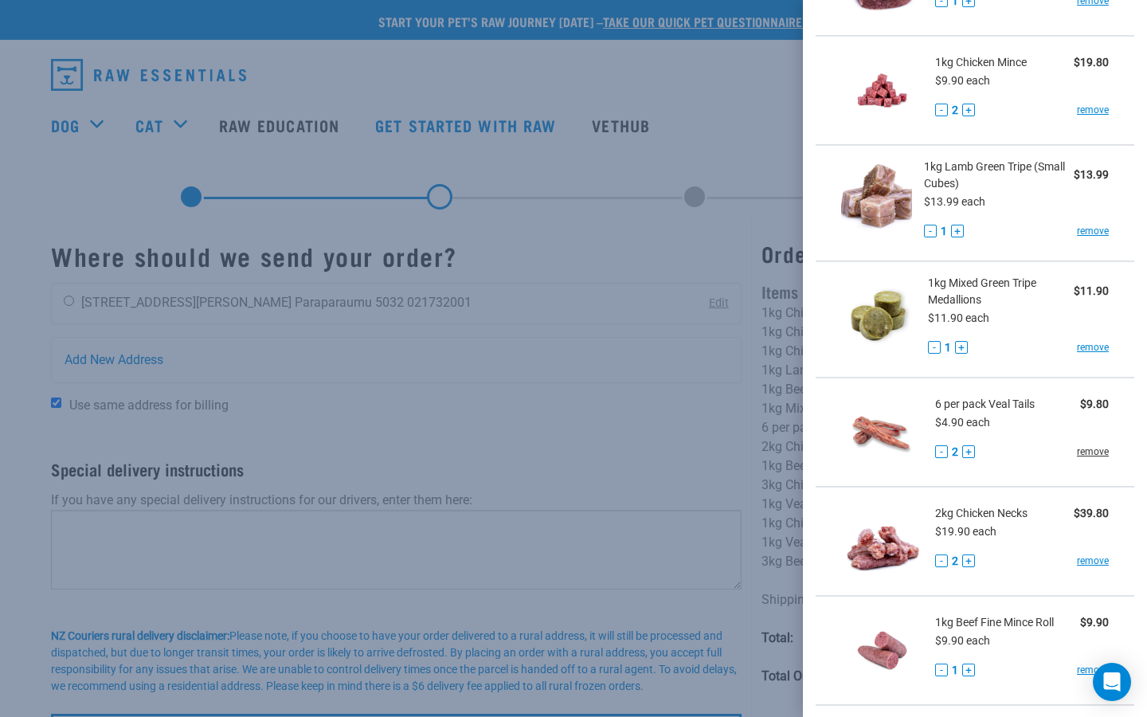
click at [1095, 450] on link "remove" at bounding box center [1093, 452] width 32 height 14
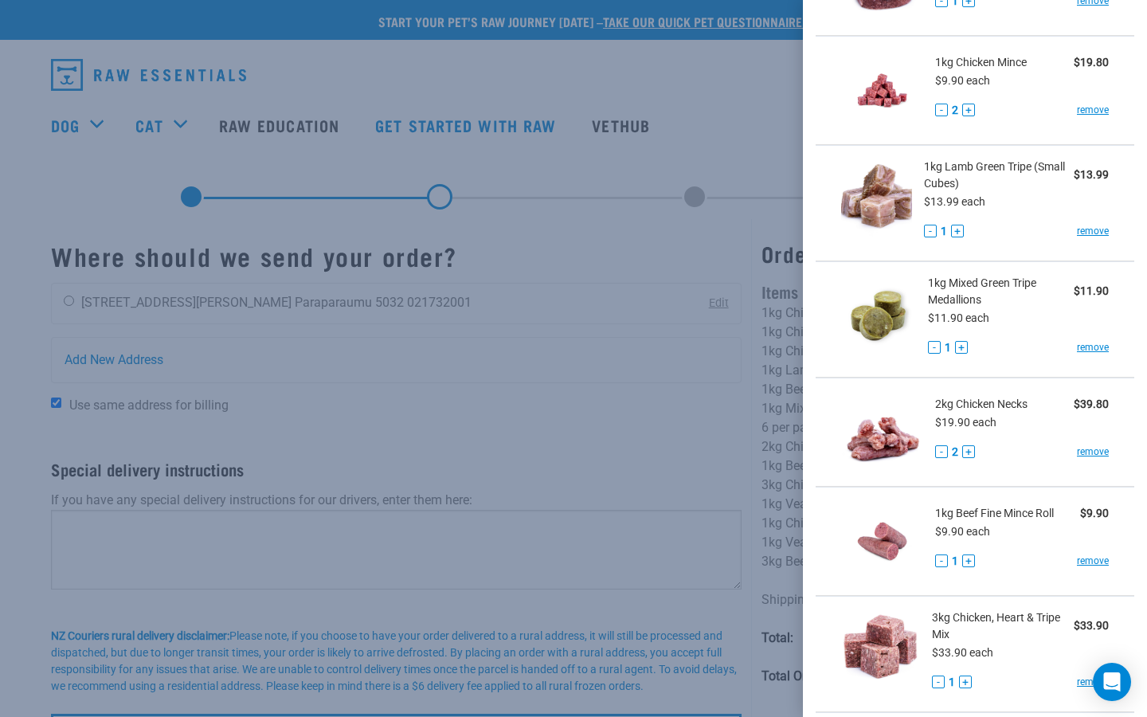
click at [525, 503] on div at bounding box center [573, 358] width 1147 height 717
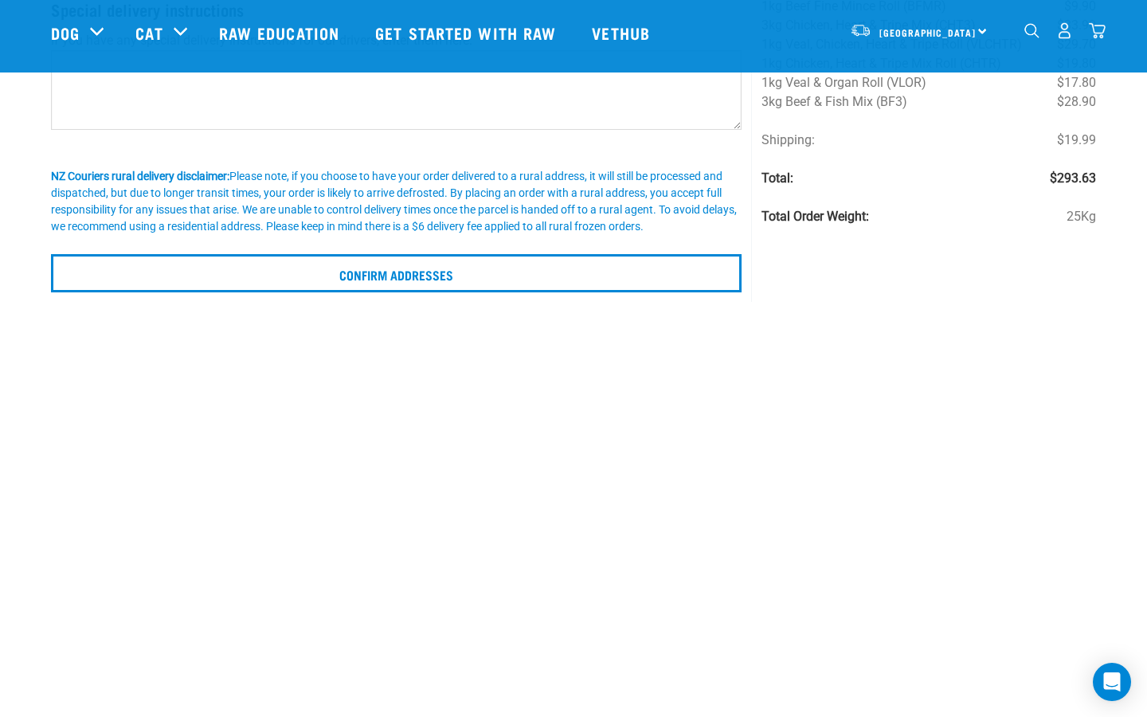
scroll to position [297, 0]
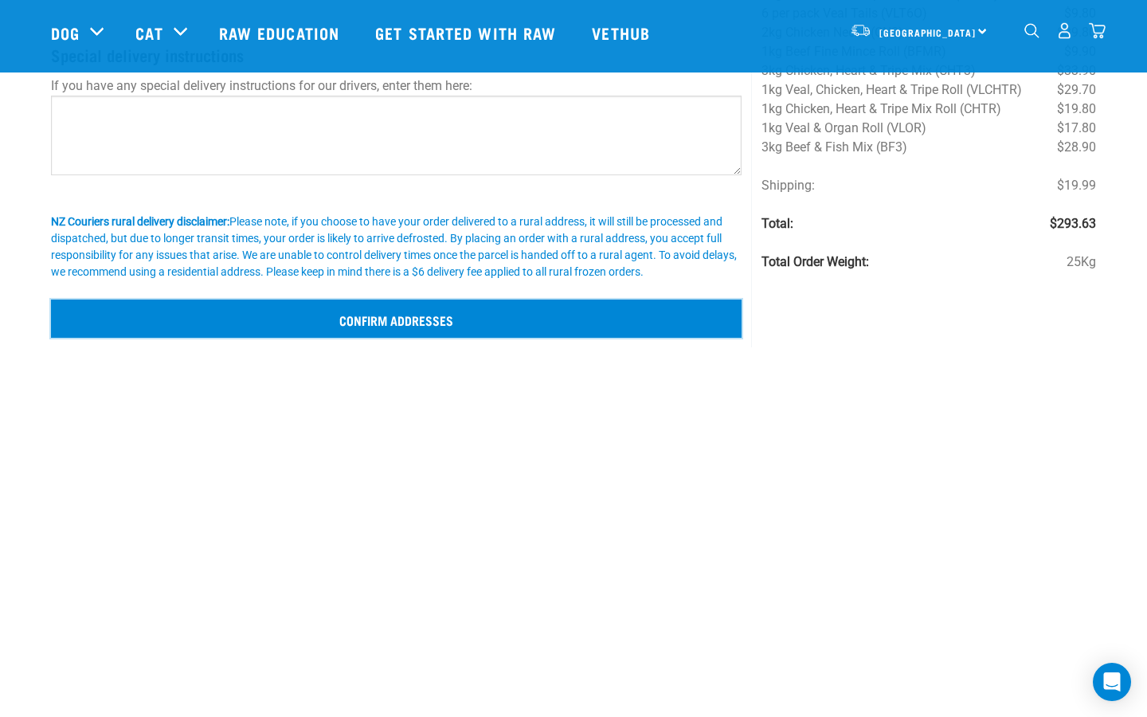
click at [534, 322] on input "Confirm addresses" at bounding box center [396, 319] width 691 height 38
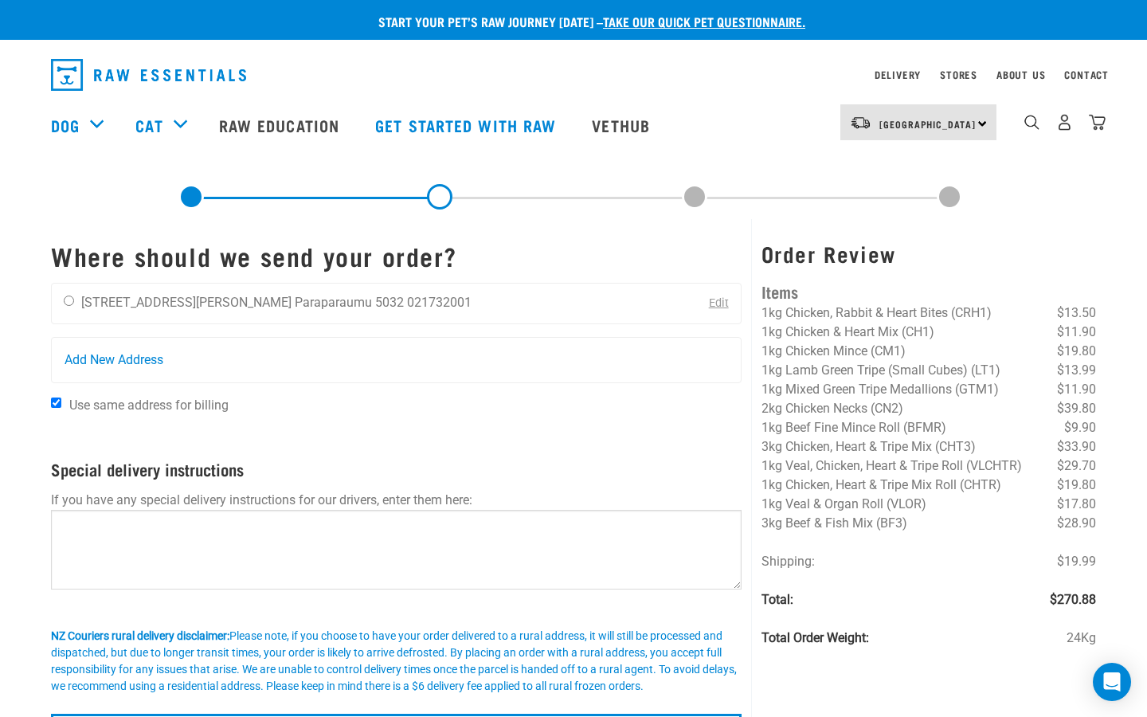
click at [31, 127] on button "delete" at bounding box center [23, 120] width 16 height 16
click at [1099, 122] on img "dropdown navigation" at bounding box center [1097, 122] width 17 height 17
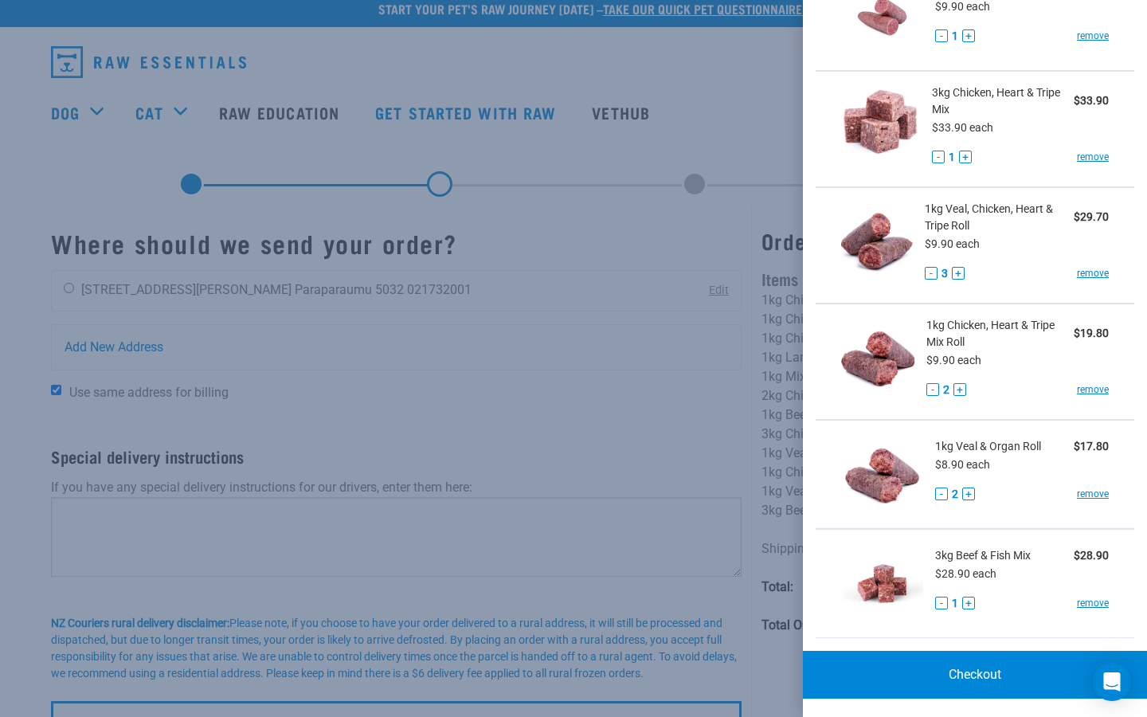
scroll to position [14, 0]
click at [935, 387] on button "-" at bounding box center [933, 389] width 13 height 13
click at [1023, 374] on div "1kg Chicken, Heart & Tripe Mix Roll $9.90 $9.90 each - 1 + remove" at bounding box center [1012, 361] width 193 height 89
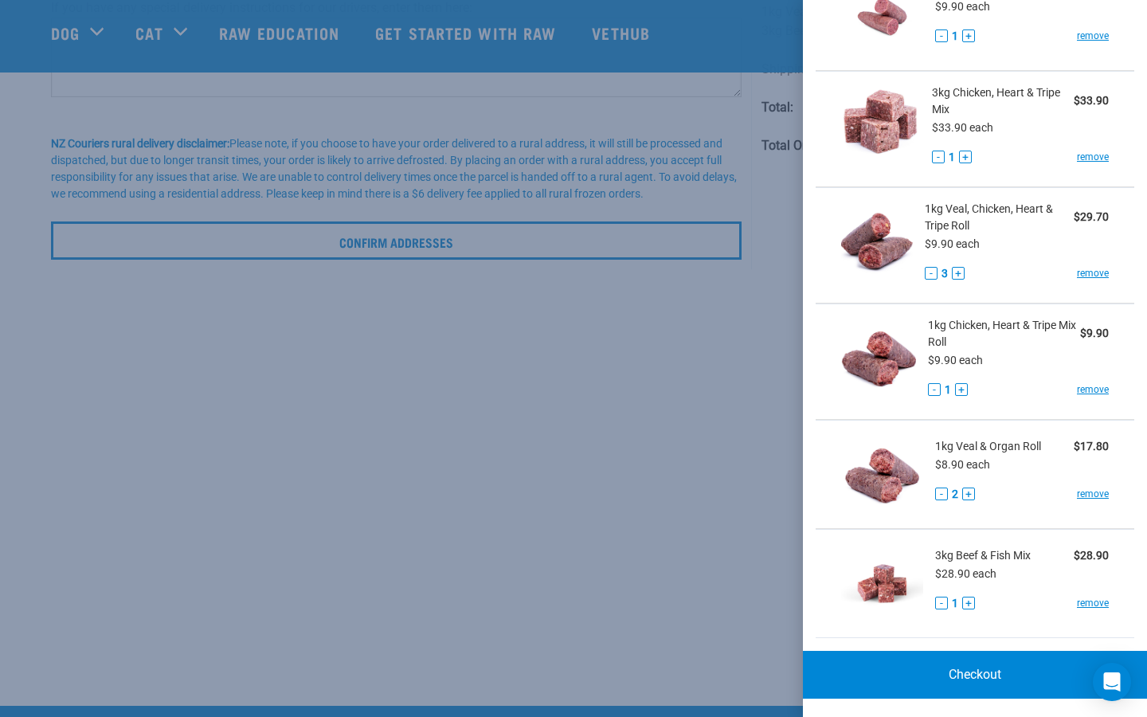
scroll to position [383, 0]
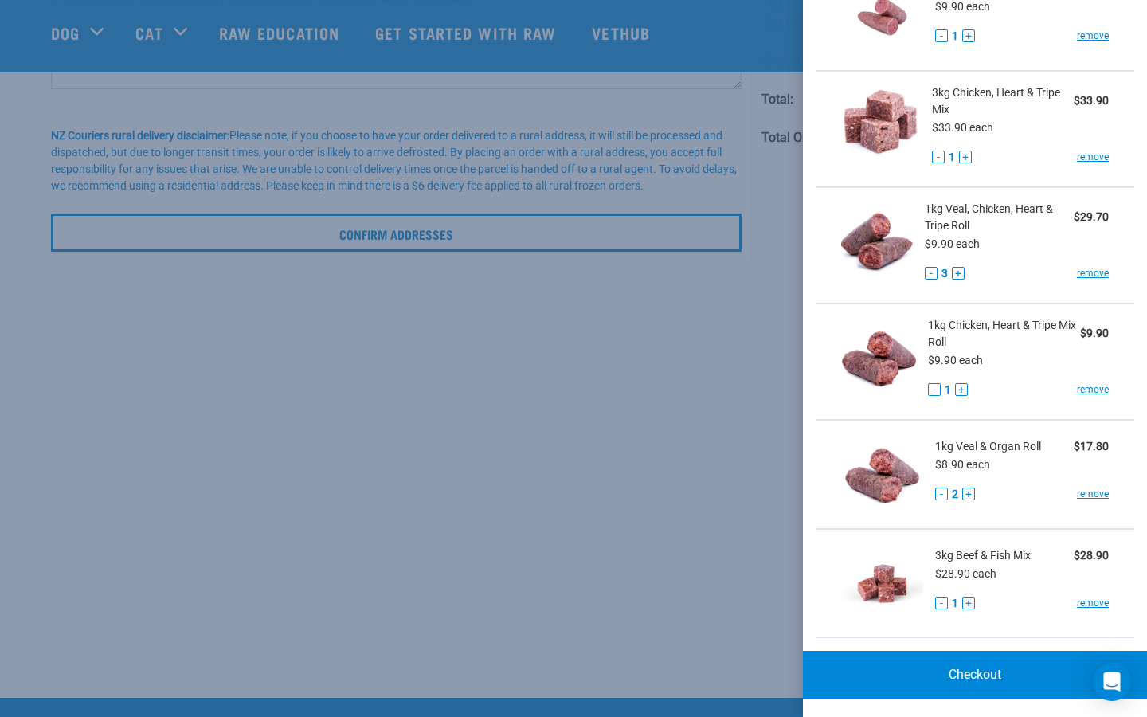
click at [1001, 668] on link "Checkout" at bounding box center [975, 675] width 344 height 48
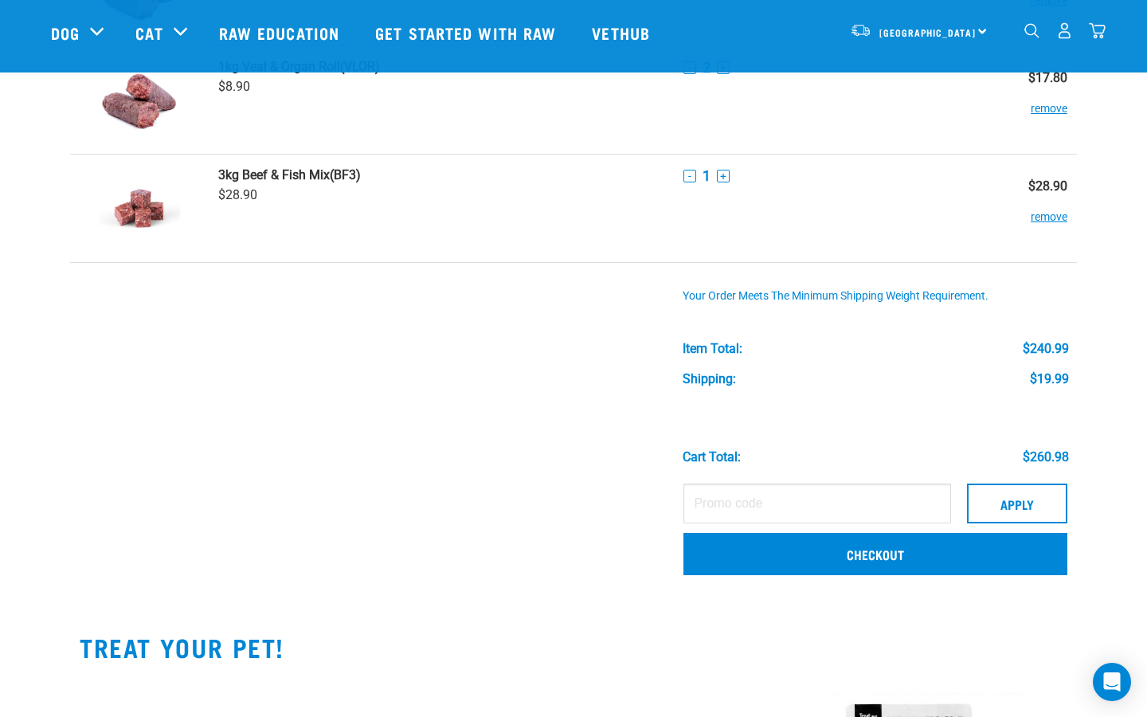
scroll to position [1207, 0]
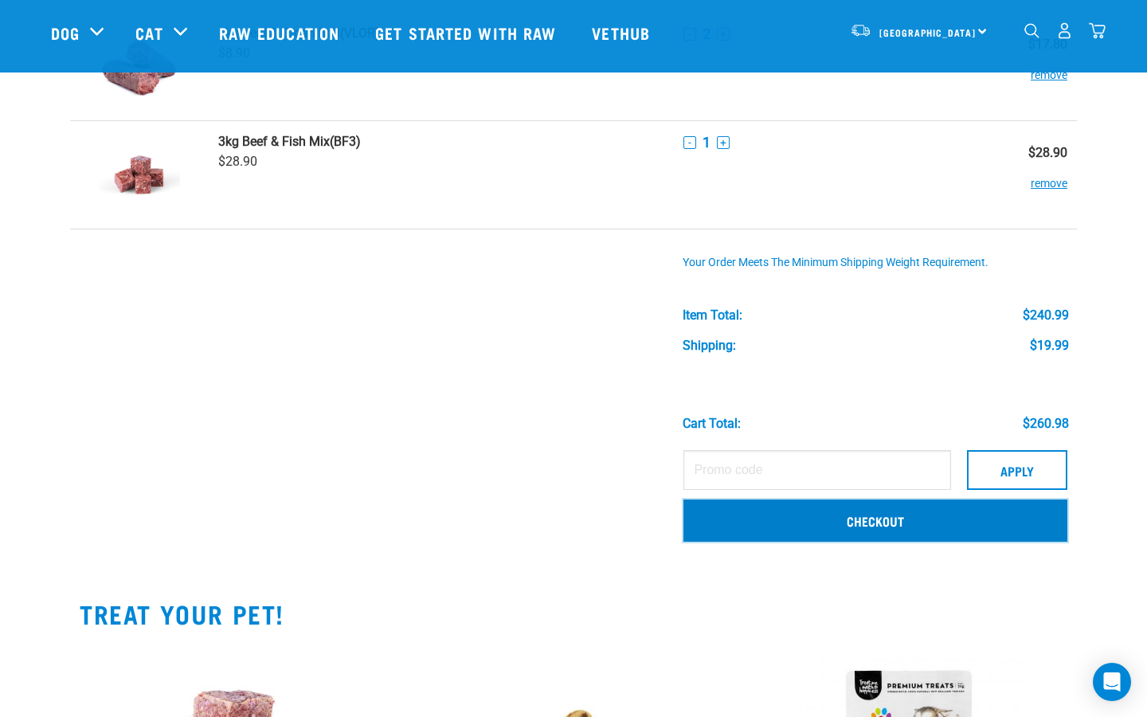
click at [881, 524] on link "Checkout" at bounding box center [876, 520] width 384 height 41
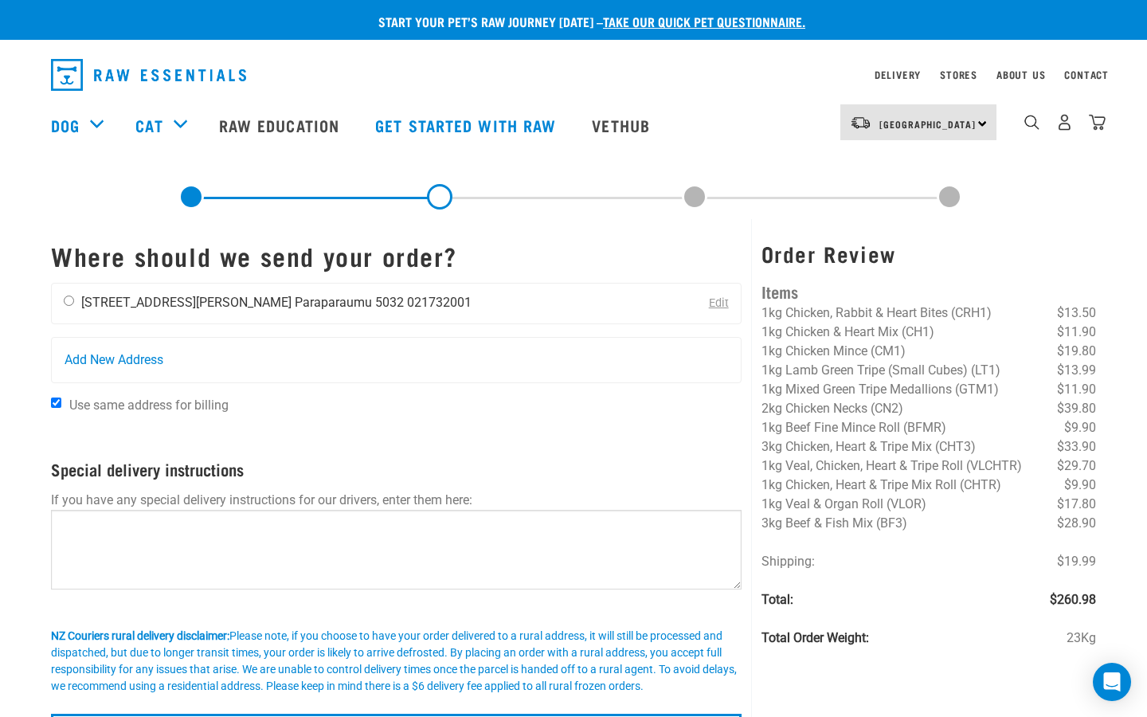
click at [73, 300] on input "radio" at bounding box center [69, 301] width 10 height 10
radio input "true"
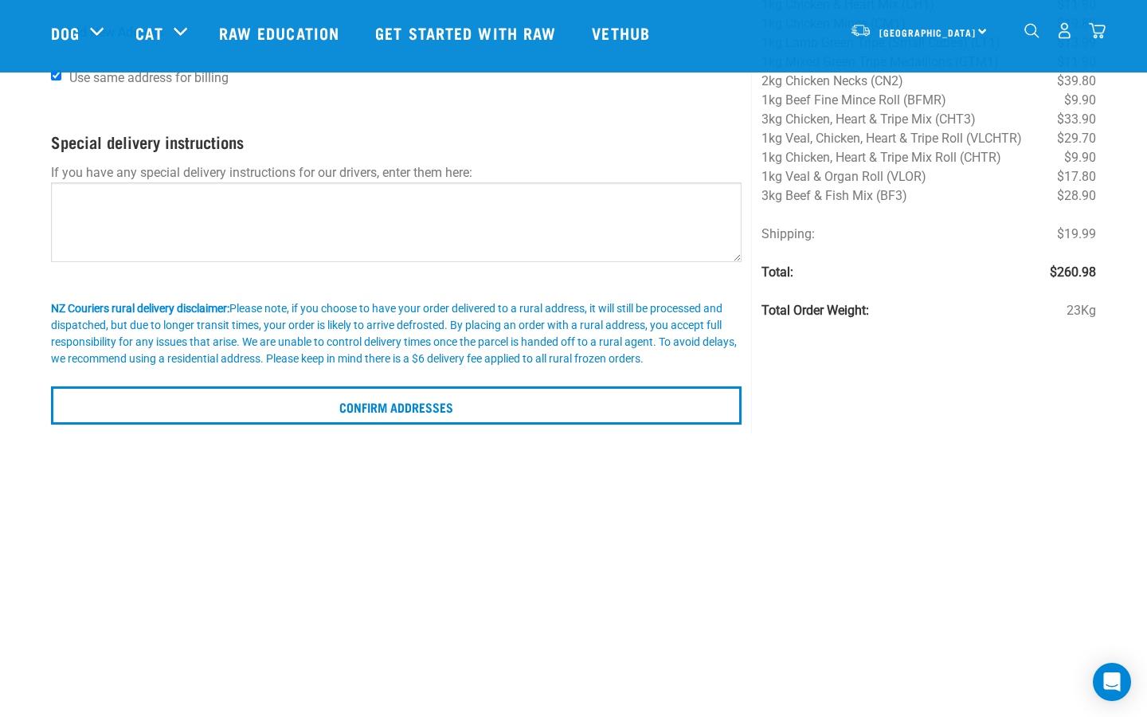
scroll to position [409, 0]
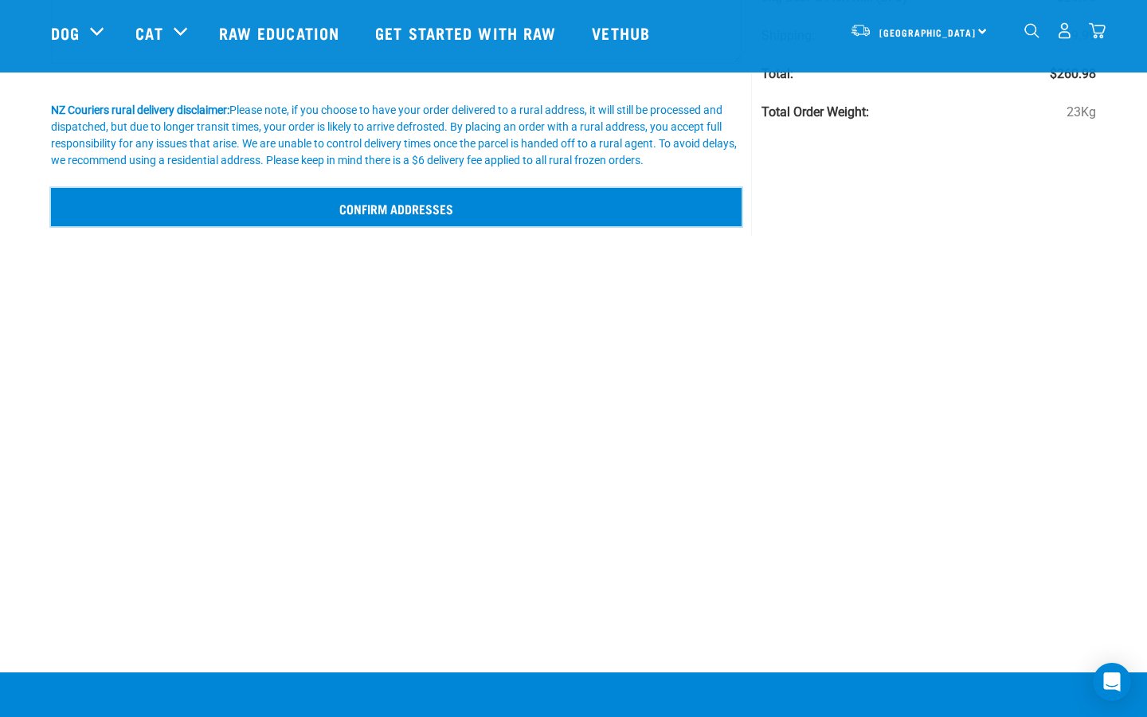
click at [518, 214] on input "Confirm addresses" at bounding box center [396, 207] width 691 height 38
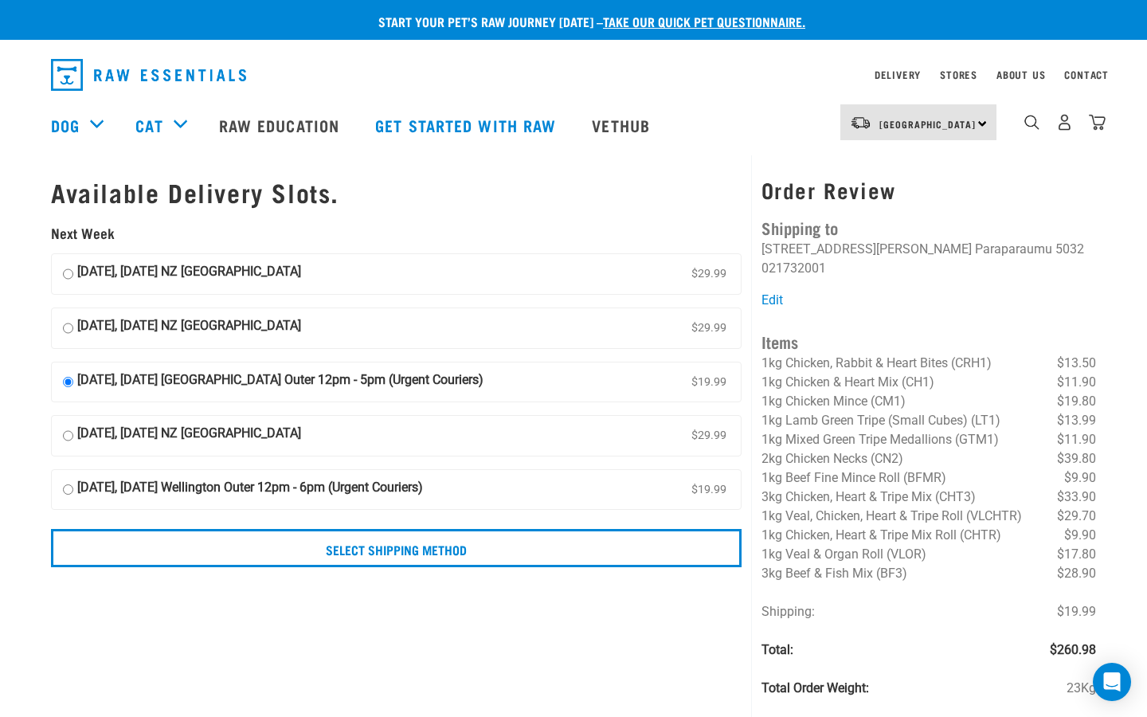
click at [65, 276] on input "14 October, Tuesday NZ Couriers North Island $29.99" at bounding box center [68, 274] width 10 height 24
radio input "true"
click at [1099, 125] on img "dropdown navigation" at bounding box center [1097, 122] width 17 height 17
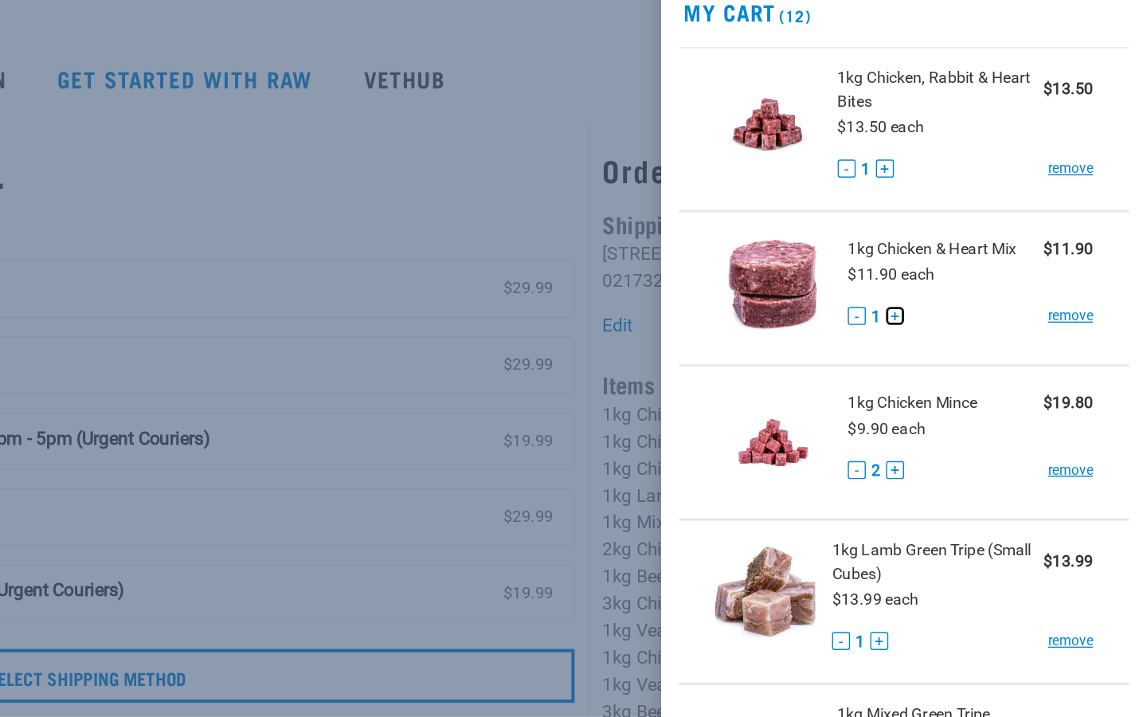
click at [968, 292] on button "+" at bounding box center [968, 293] width 13 height 13
click at [965, 186] on button "+" at bounding box center [961, 188] width 13 height 13
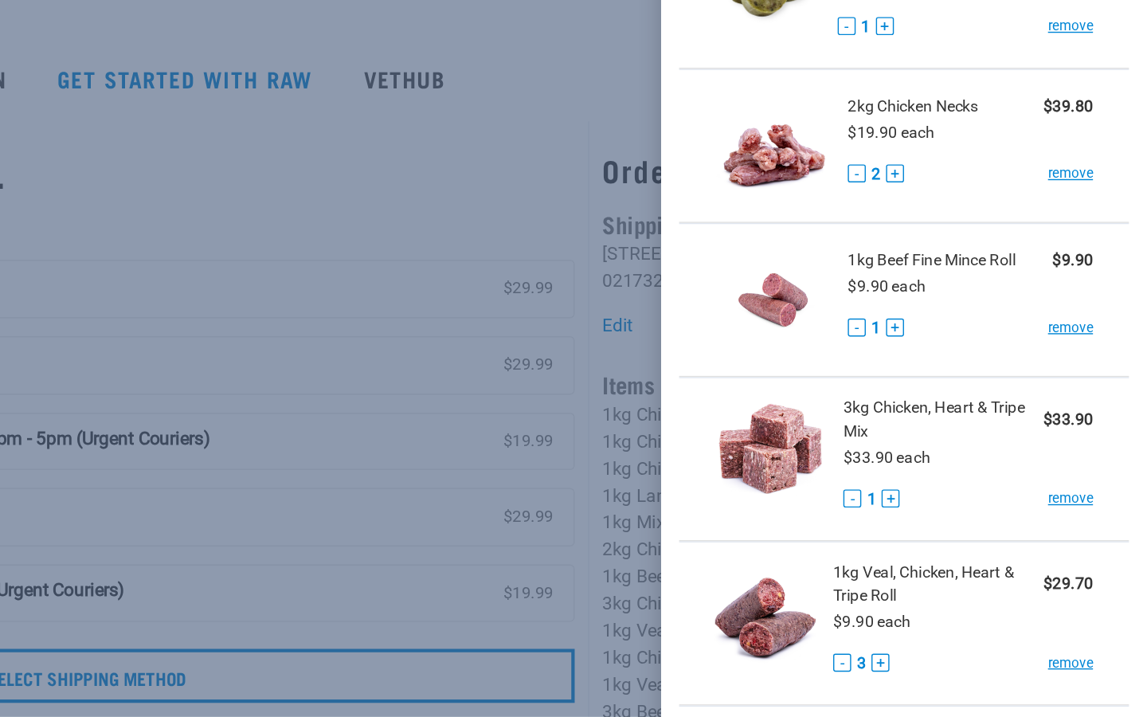
scroll to position [563, 0]
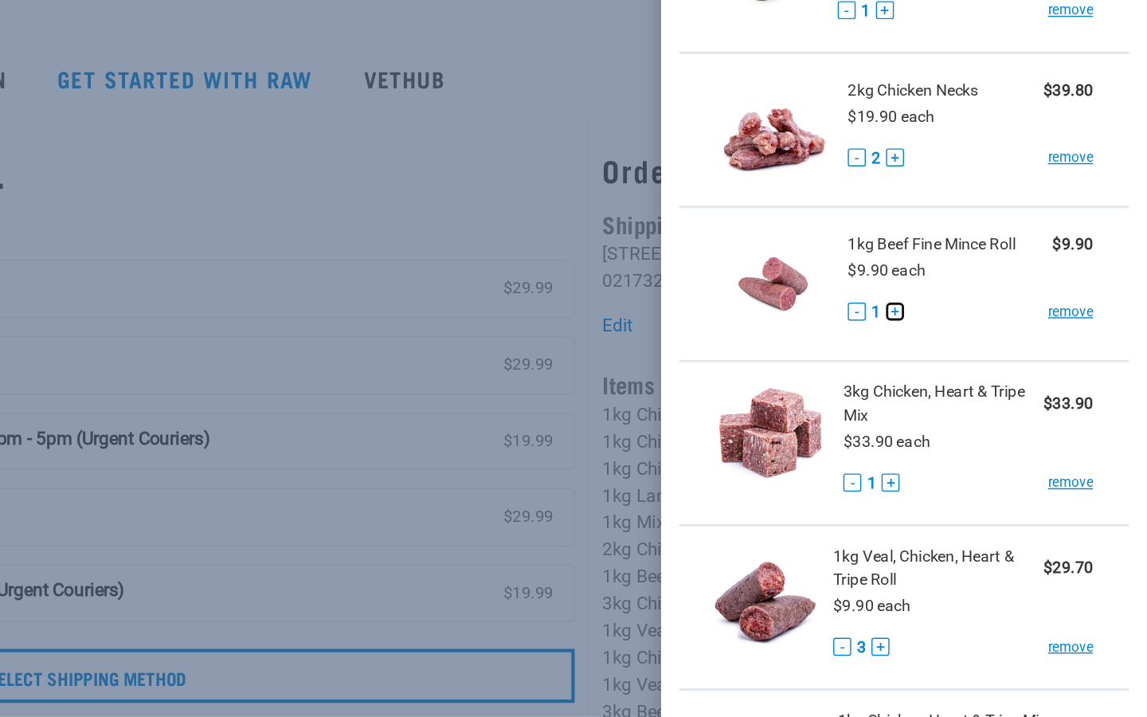
click at [970, 291] on button "+" at bounding box center [968, 290] width 13 height 13
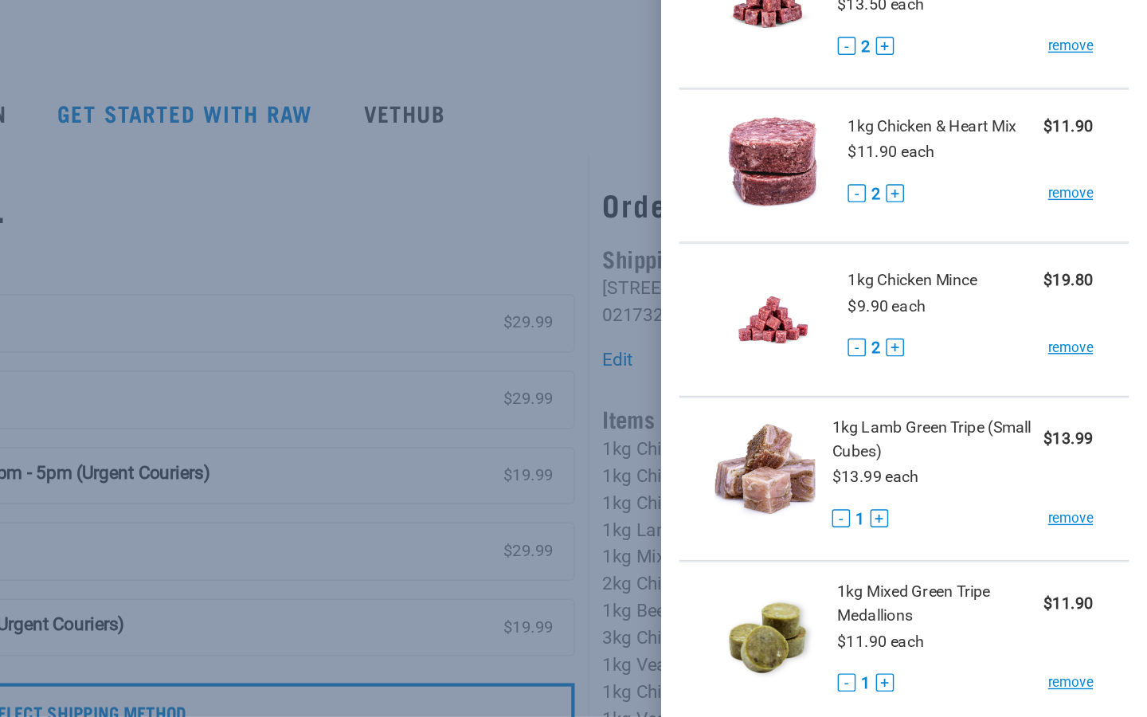
scroll to position [176, 0]
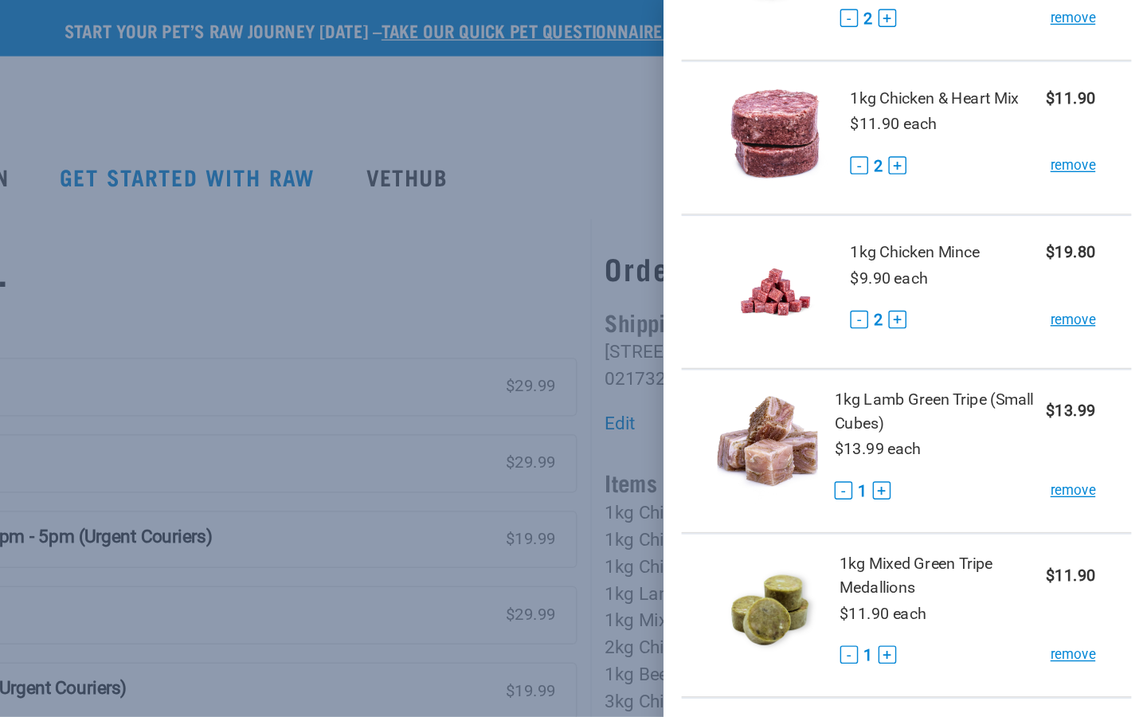
click at [634, 198] on div at bounding box center [573, 358] width 1147 height 717
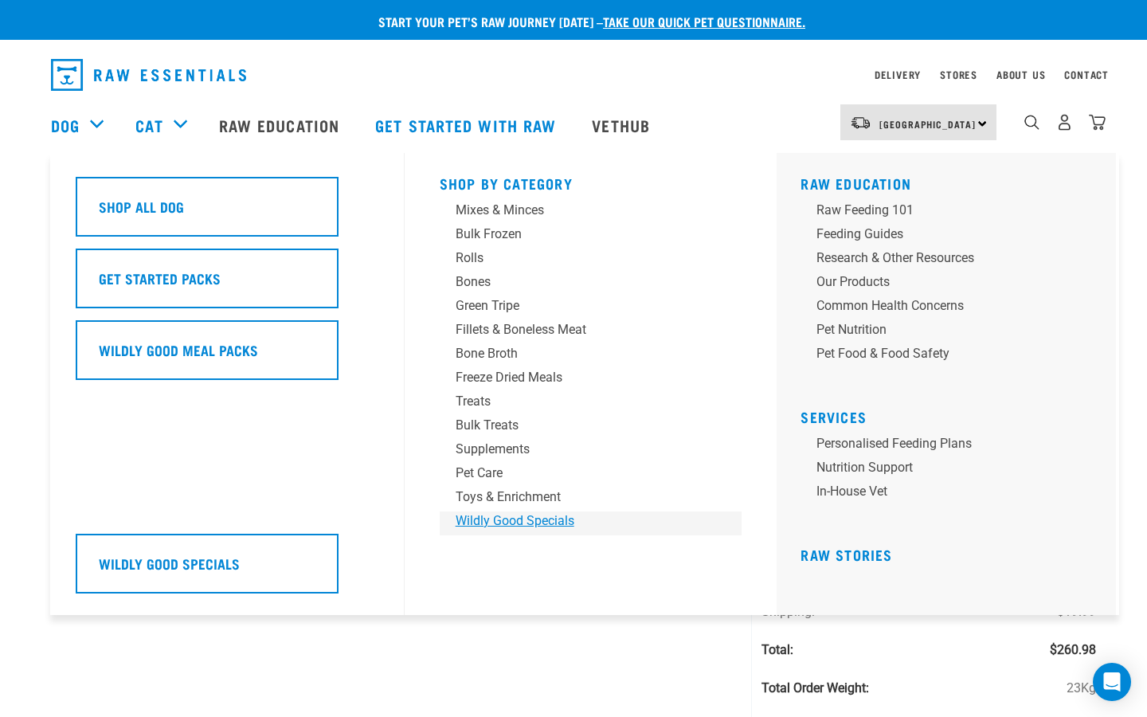
click at [504, 520] on div "Wildly Good Specials" at bounding box center [580, 521] width 249 height 19
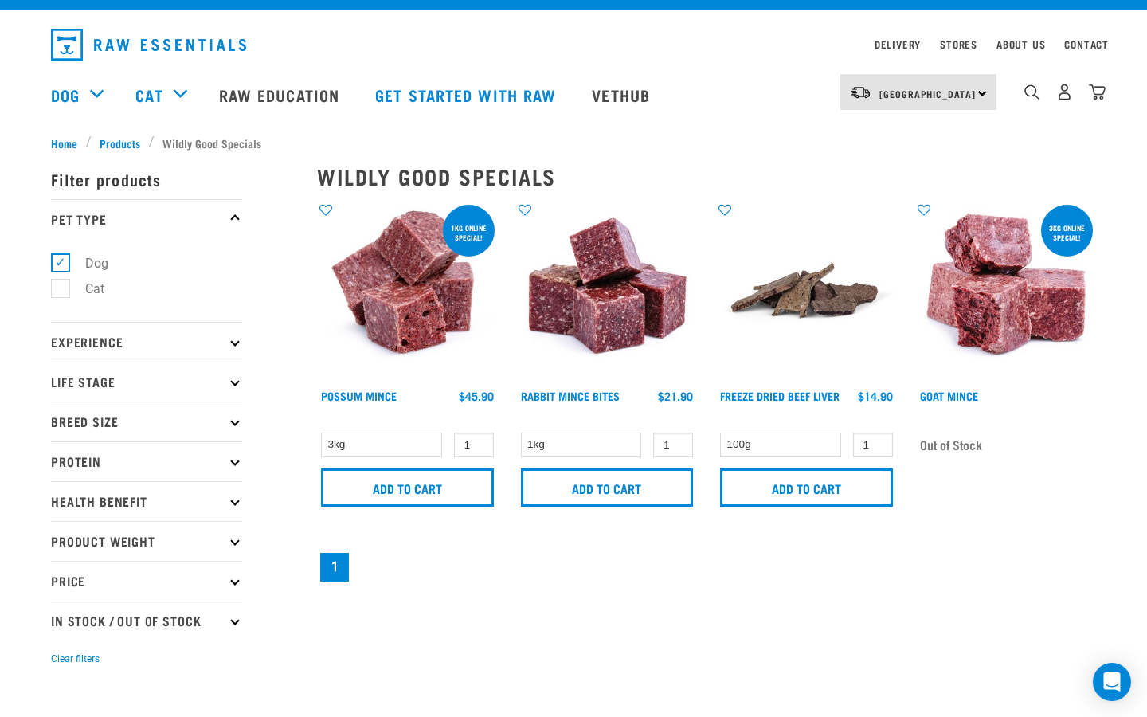
scroll to position [22, 0]
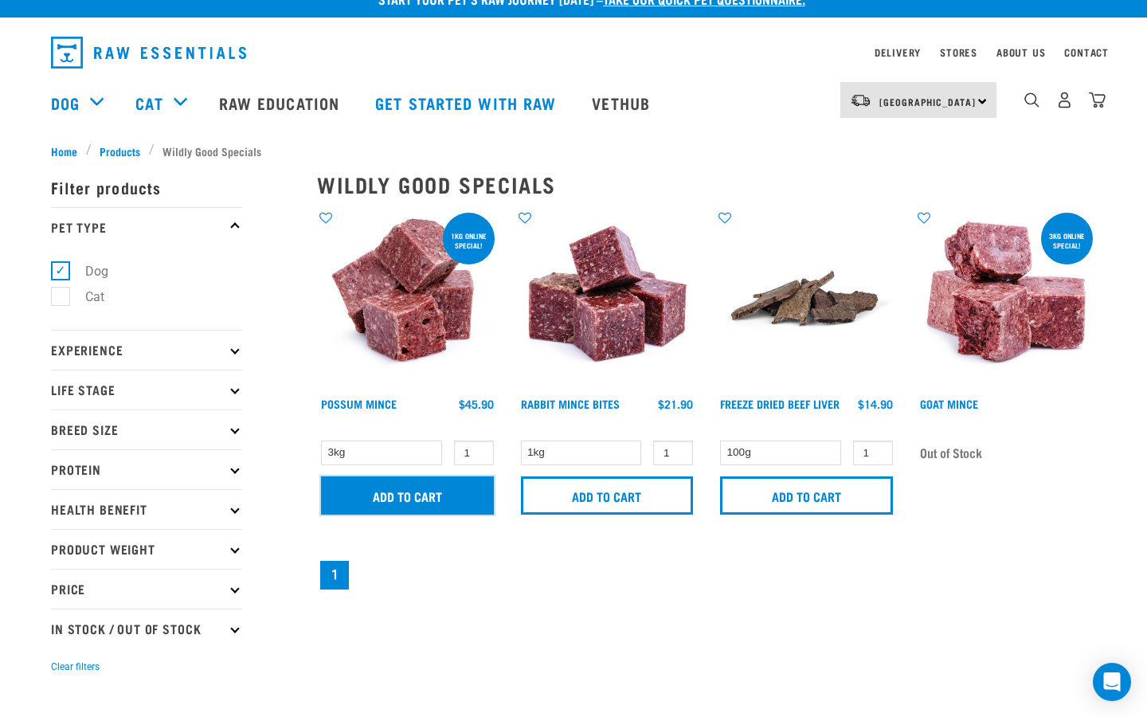
click at [452, 497] on input "Add to cart" at bounding box center [407, 495] width 173 height 38
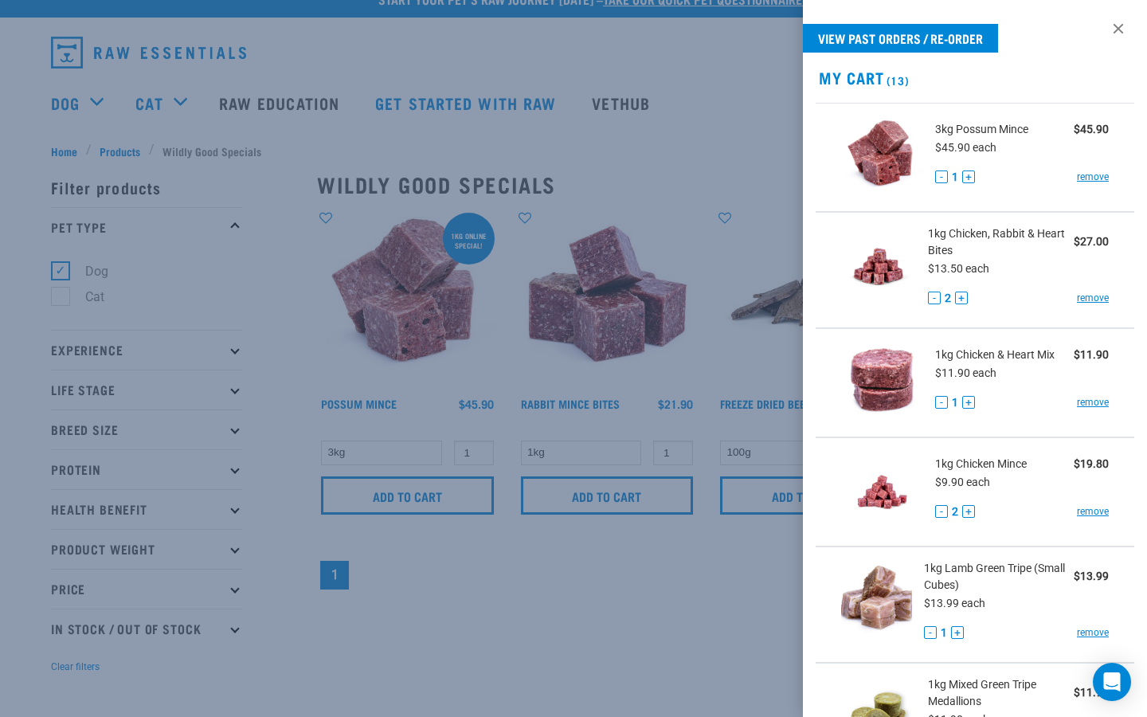
click at [741, 653] on div at bounding box center [573, 358] width 1147 height 717
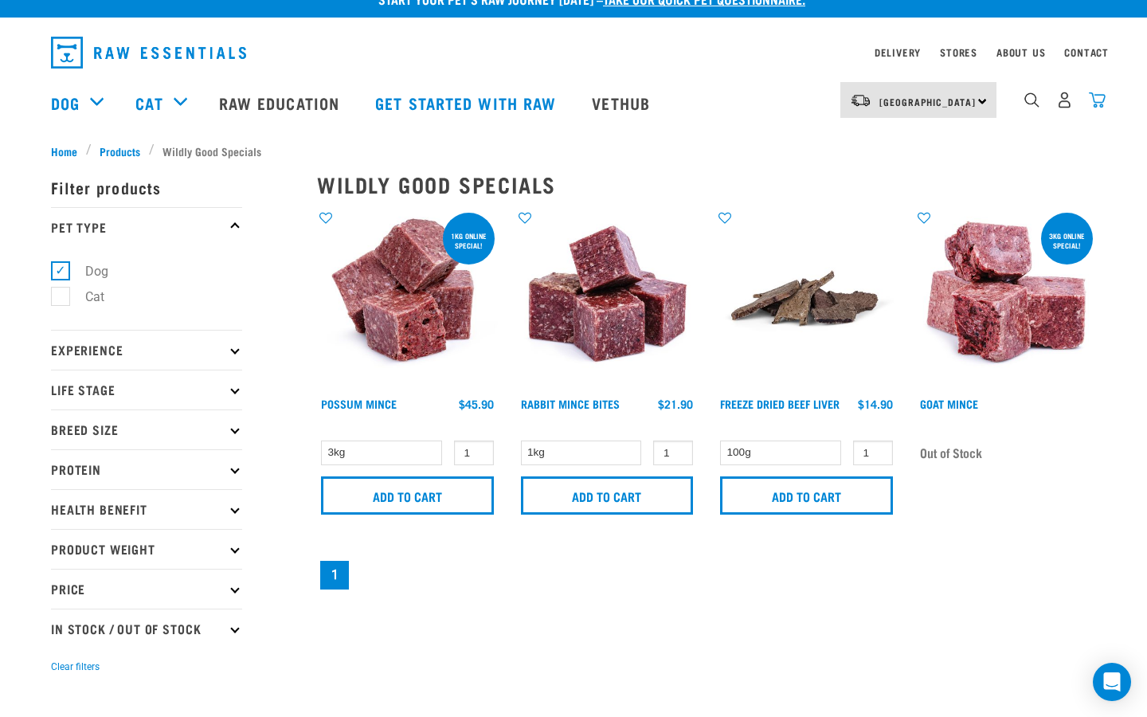
click at [1098, 105] on img "dropdown navigation" at bounding box center [1097, 100] width 17 height 17
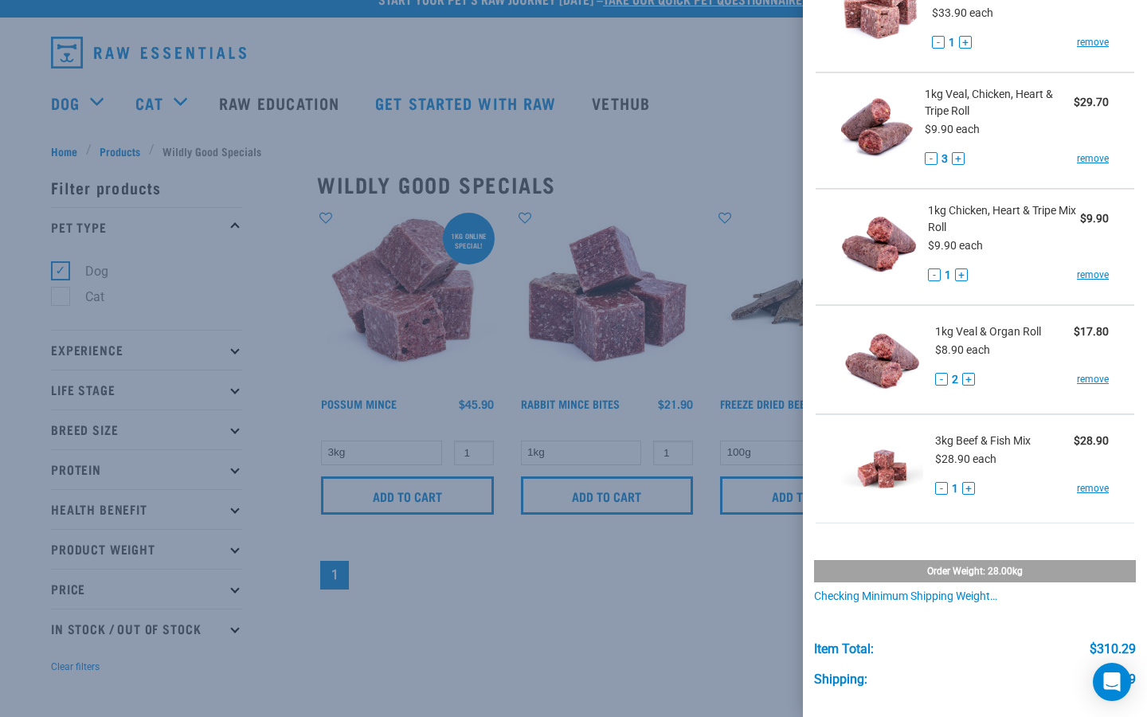
scroll to position [1169, 0]
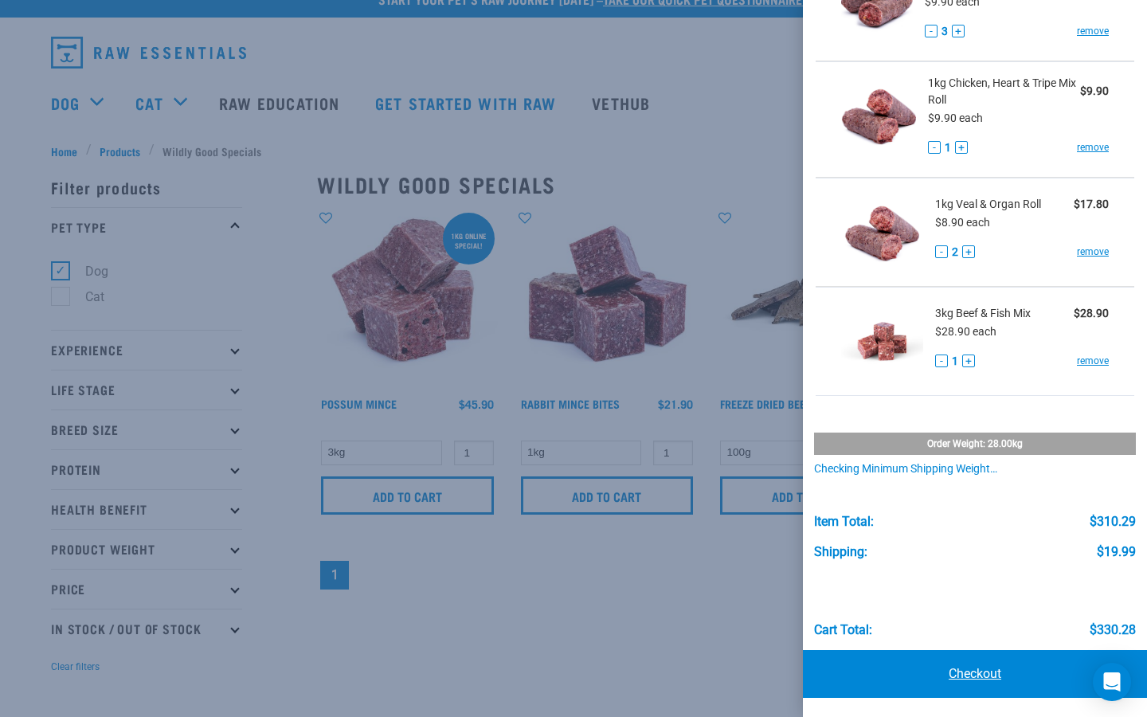
click at [958, 673] on link "Checkout" at bounding box center [975, 674] width 344 height 48
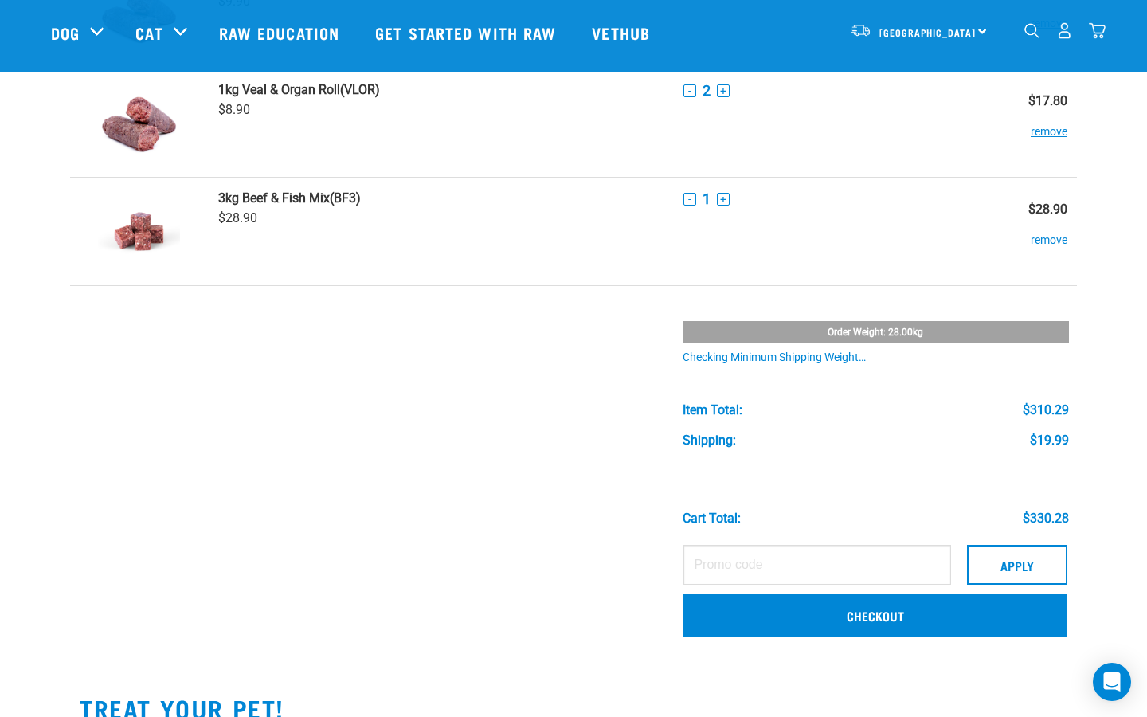
scroll to position [1305, 0]
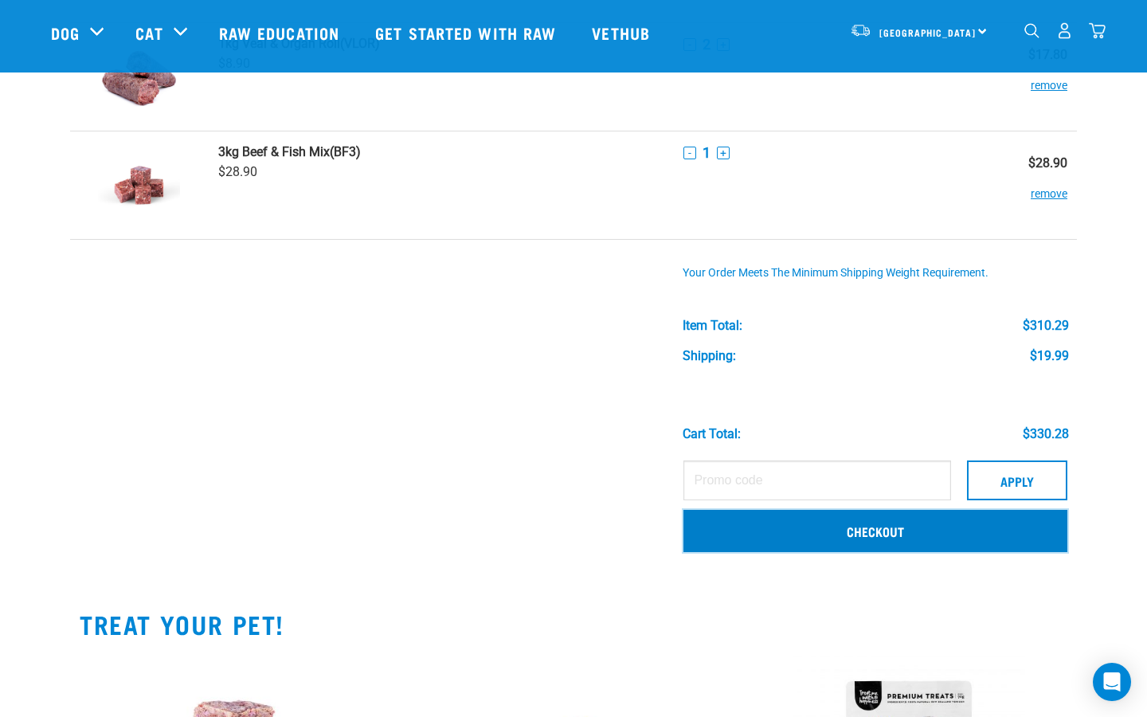
click at [838, 524] on link "Checkout" at bounding box center [876, 530] width 384 height 41
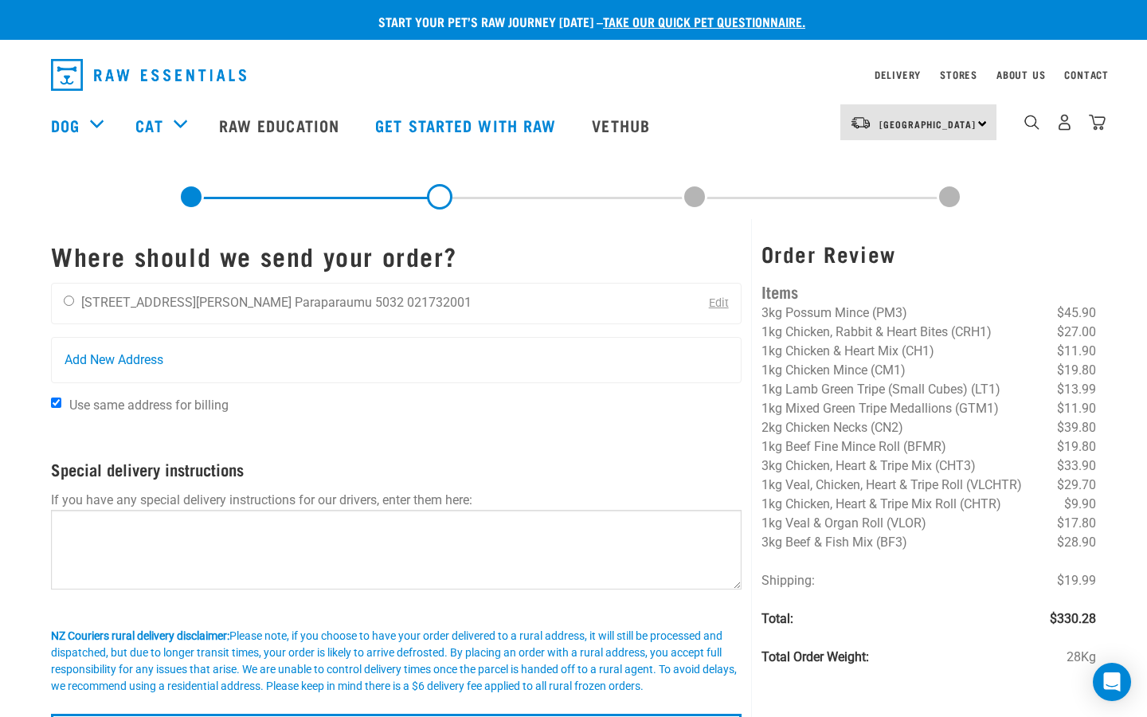
scroll to position [43, 0]
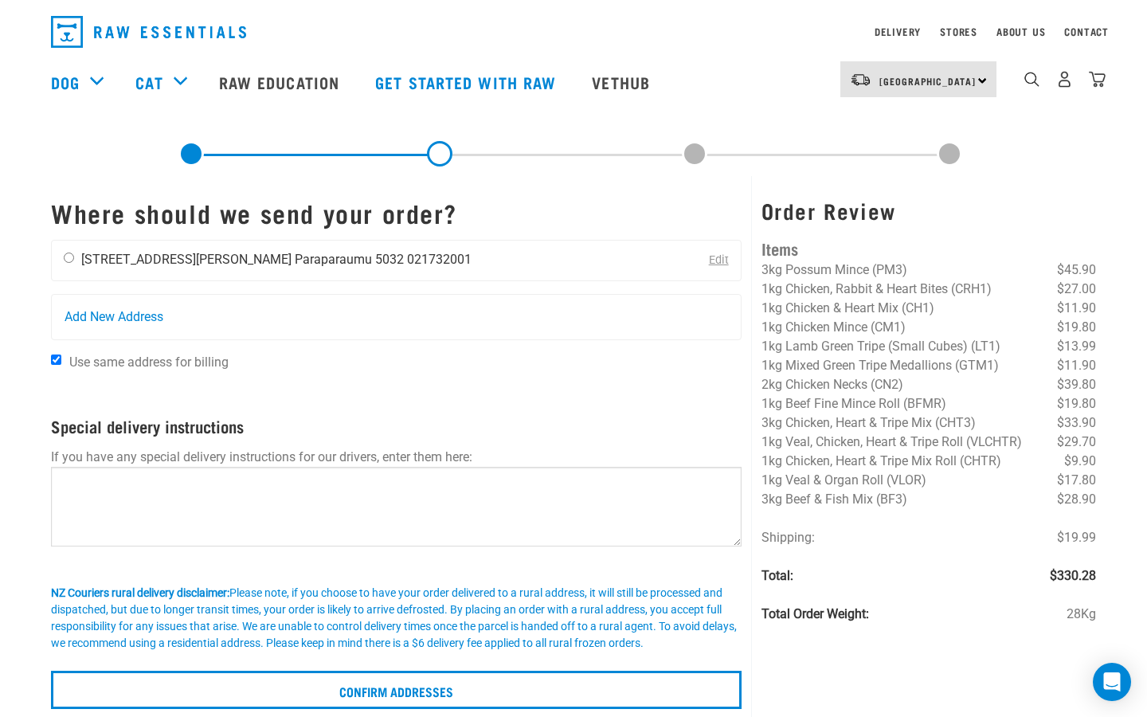
click at [69, 260] on input "radio" at bounding box center [69, 258] width 10 height 10
radio input "true"
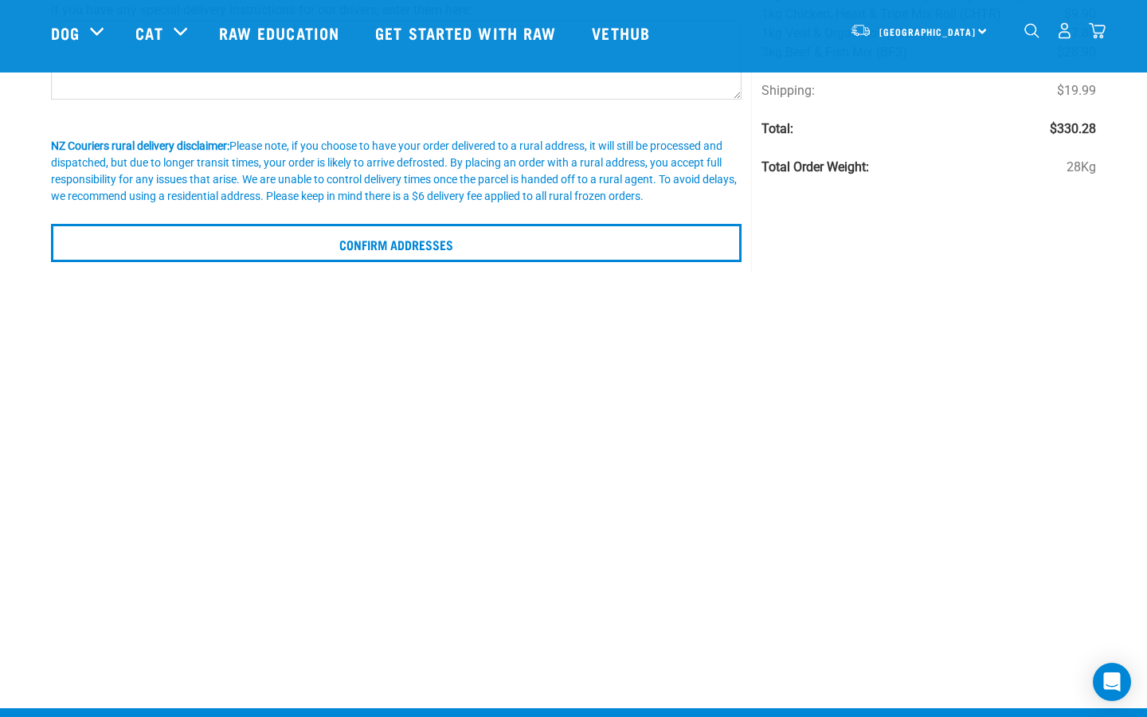
scroll to position [449, 0]
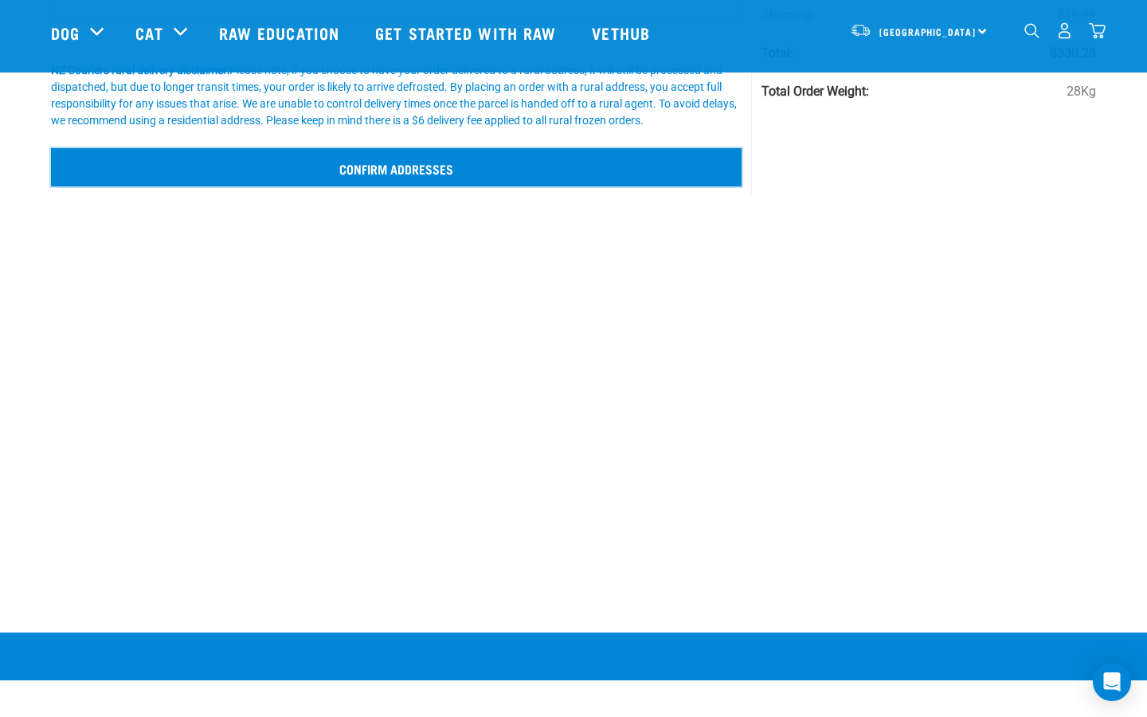
click at [418, 167] on input "Confirm addresses" at bounding box center [396, 167] width 691 height 38
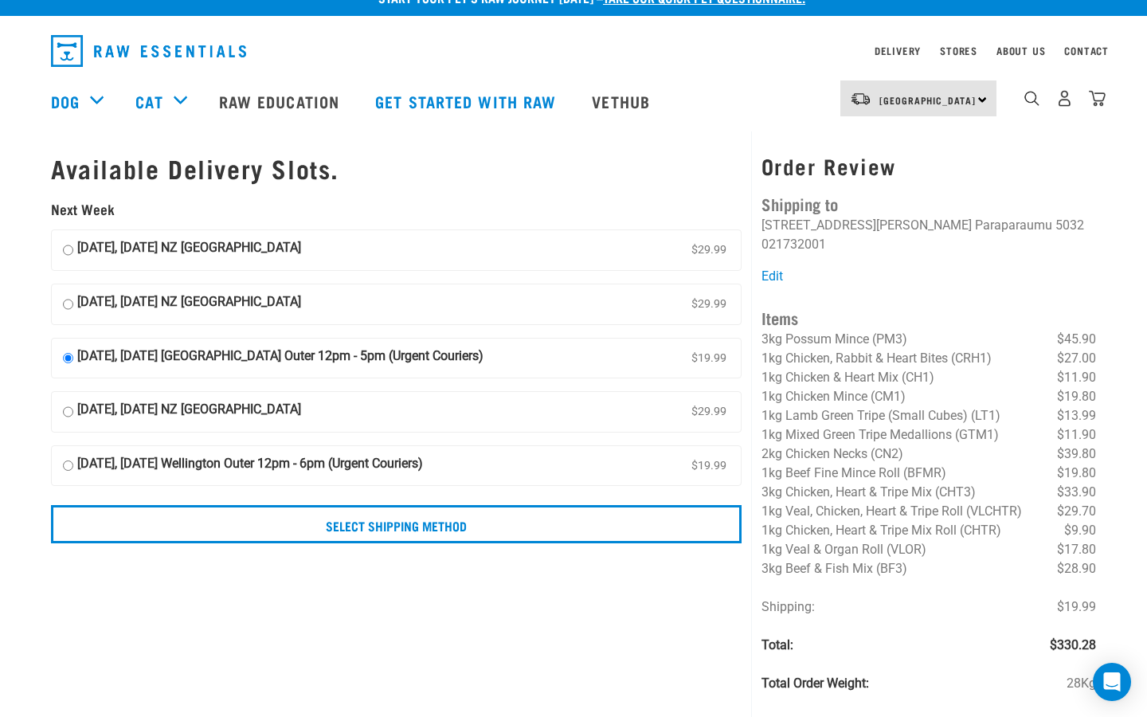
scroll to position [25, 0]
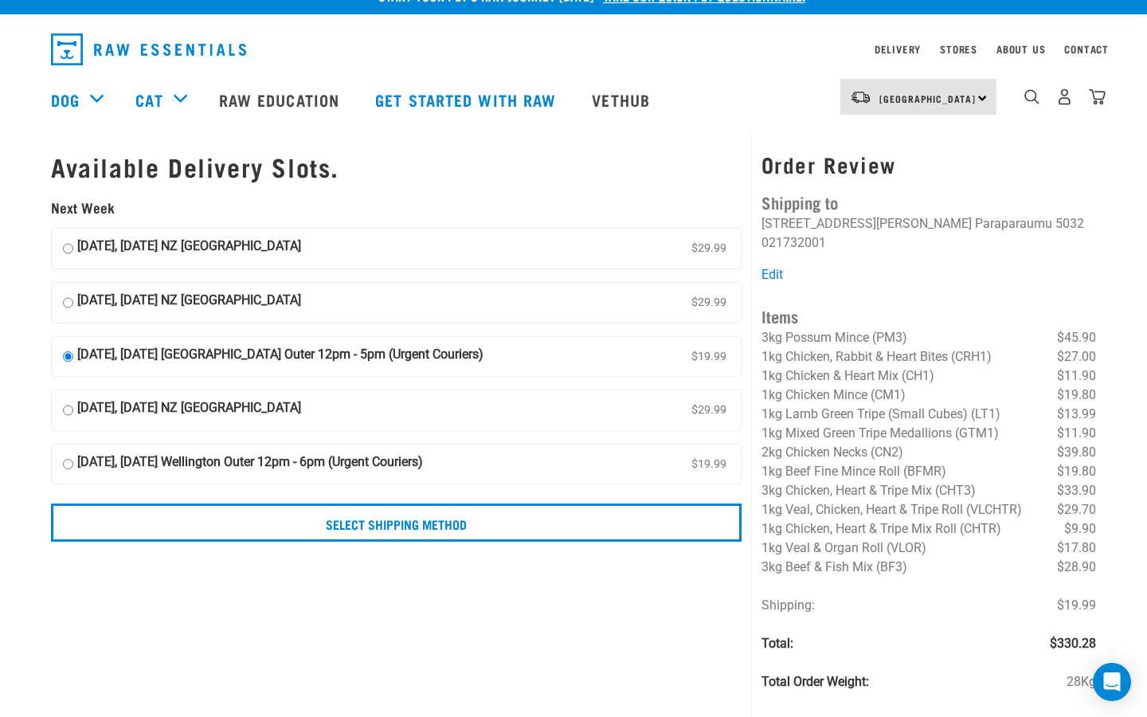
click at [65, 253] on input "[DATE], [DATE] NZ [GEOGRAPHIC_DATA] $29.99" at bounding box center [68, 249] width 10 height 24
radio input "true"
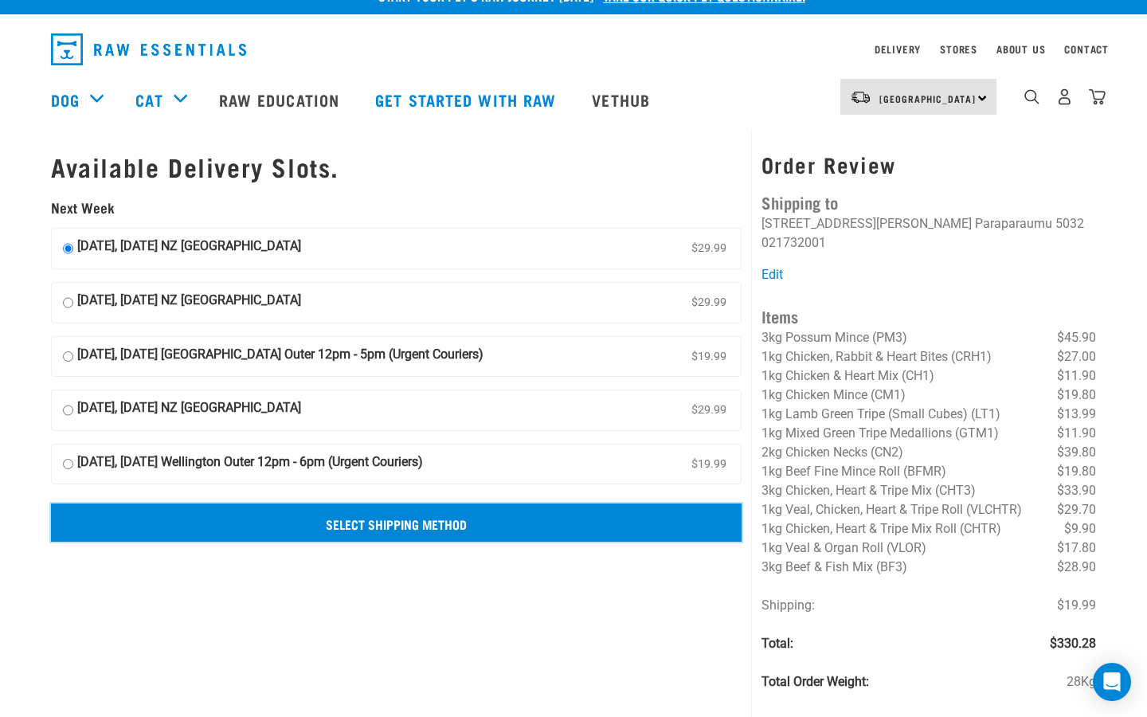
click at [396, 519] on input "Select Shipping Method" at bounding box center [396, 523] width 691 height 38
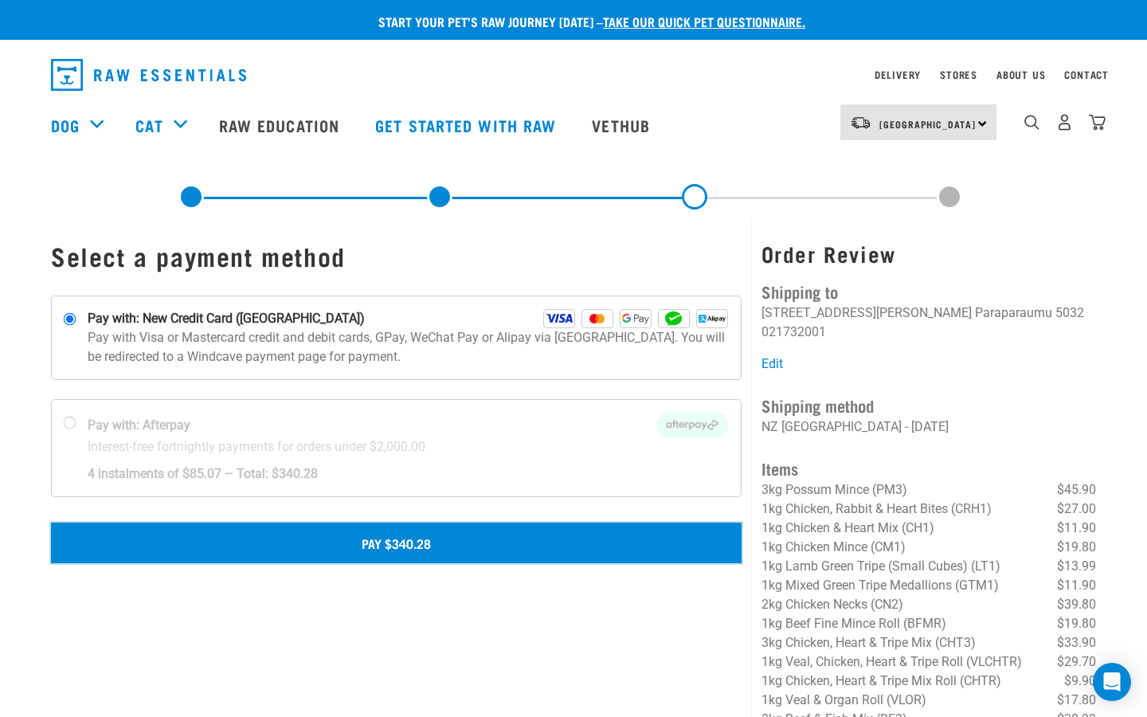
click at [396, 547] on button "Pay $340.28" at bounding box center [396, 543] width 691 height 40
